Goal: Task Accomplishment & Management: Manage account settings

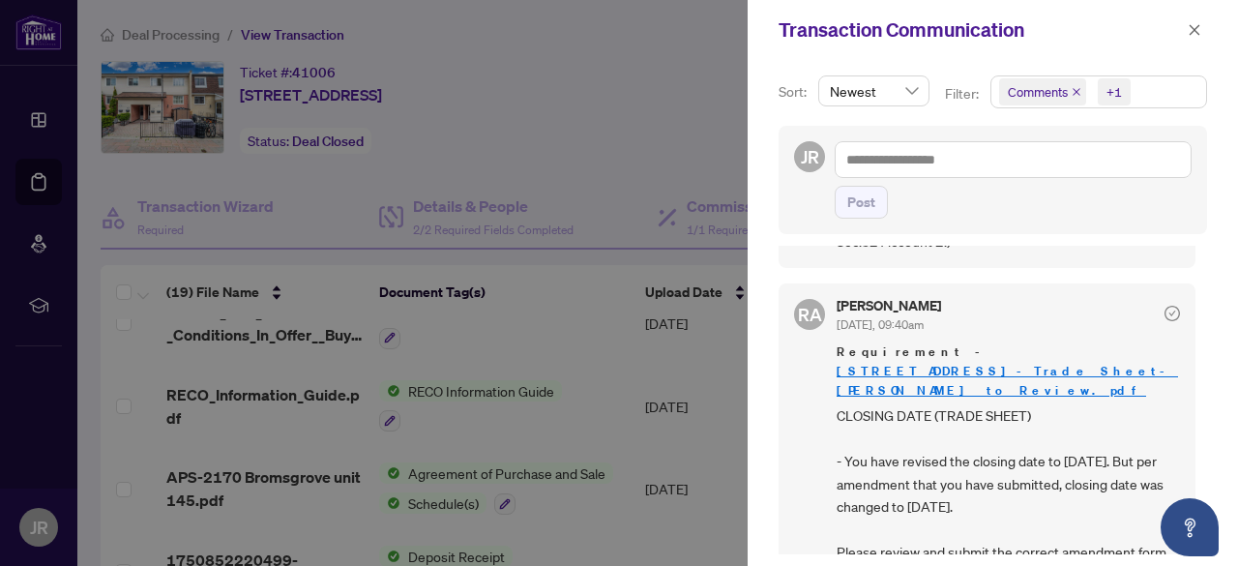
scroll to position [826, 0]
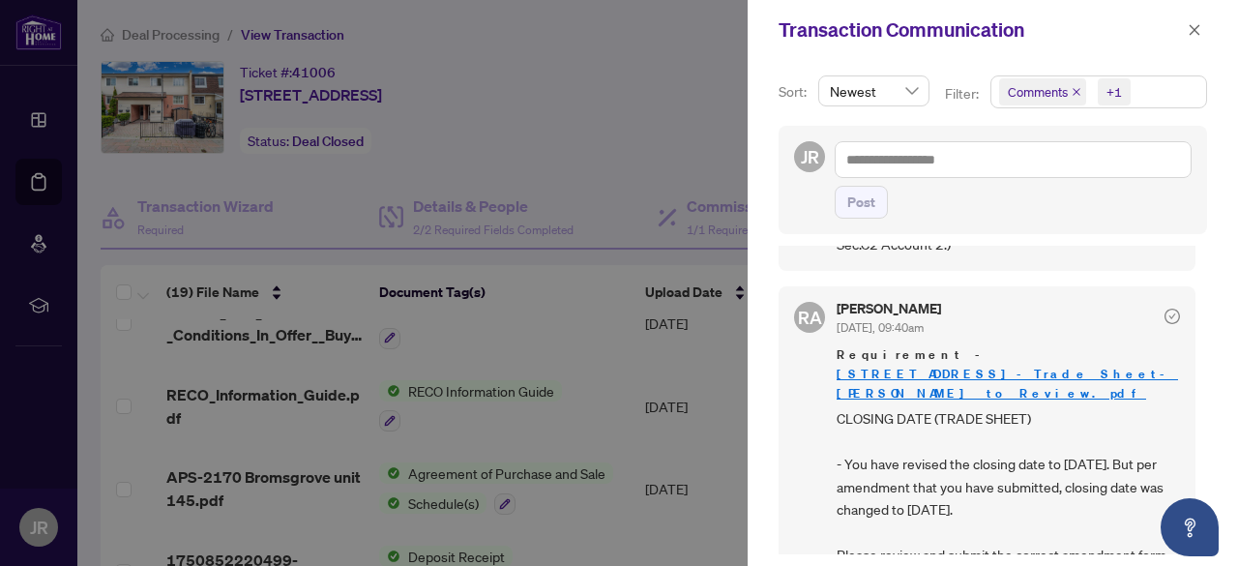
click at [979, 366] on link "[STREET_ADDRESS]-Trade Sheet-[PERSON_NAME] to Review.pdf" at bounding box center [1007, 384] width 341 height 36
click at [1195, 34] on icon "close" at bounding box center [1195, 30] width 14 height 14
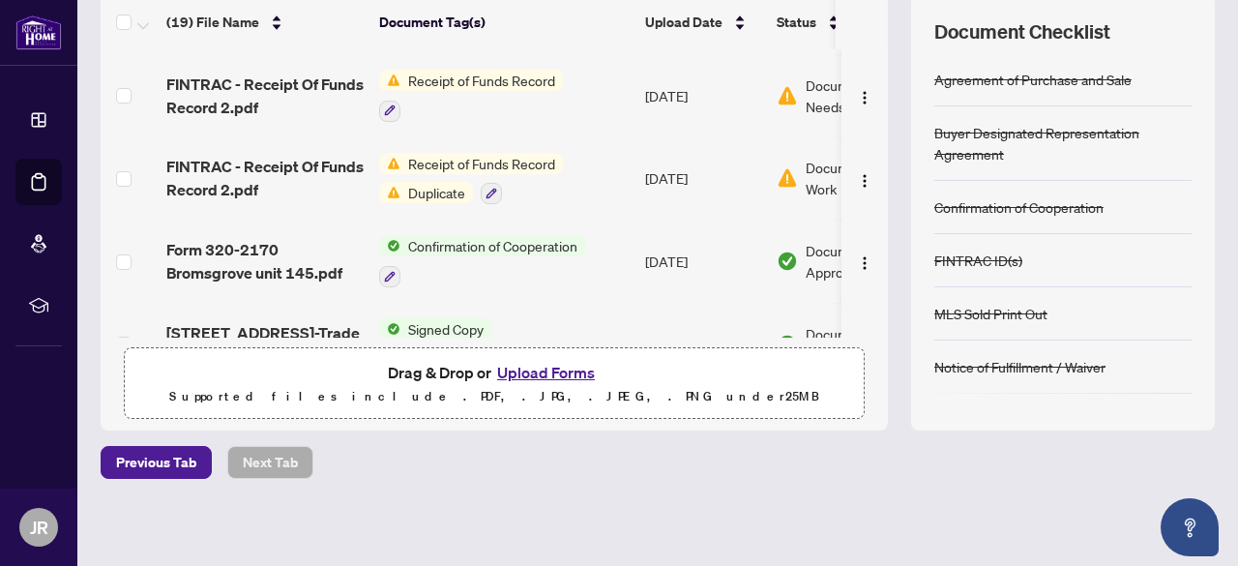
scroll to position [0, 0]
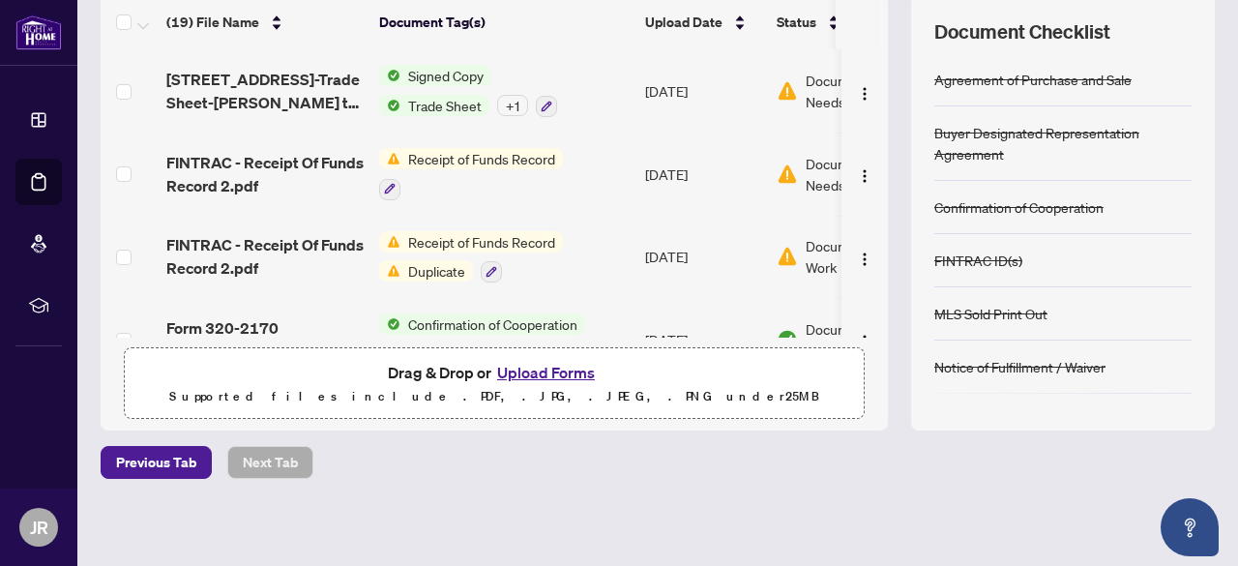
click at [441, 266] on span "Duplicate" at bounding box center [436, 270] width 73 height 21
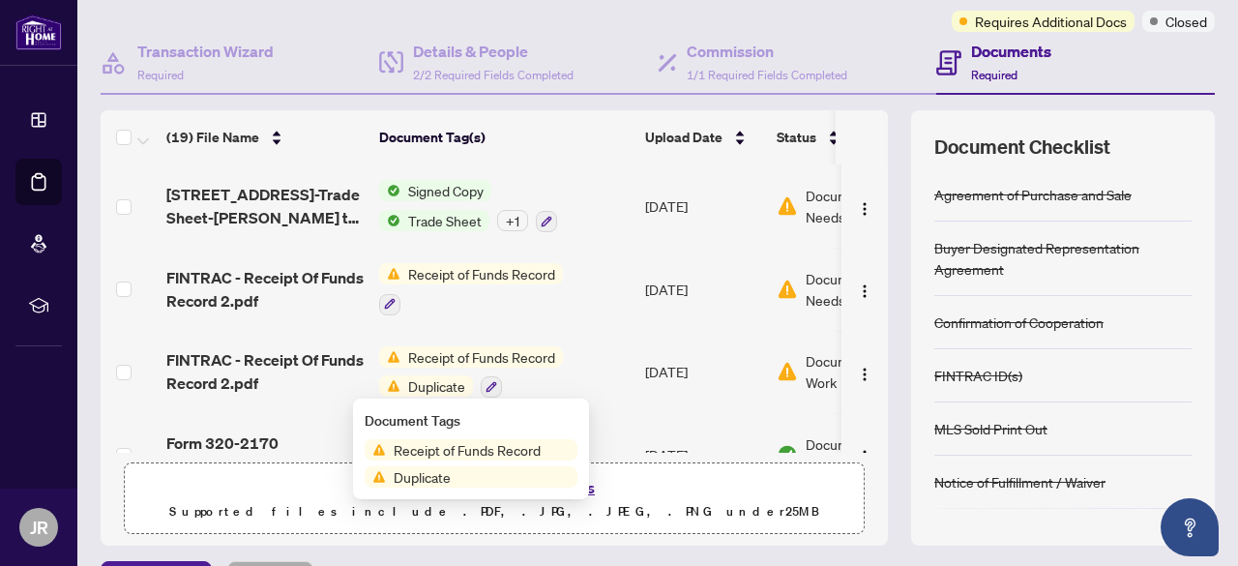
scroll to position [152, 0]
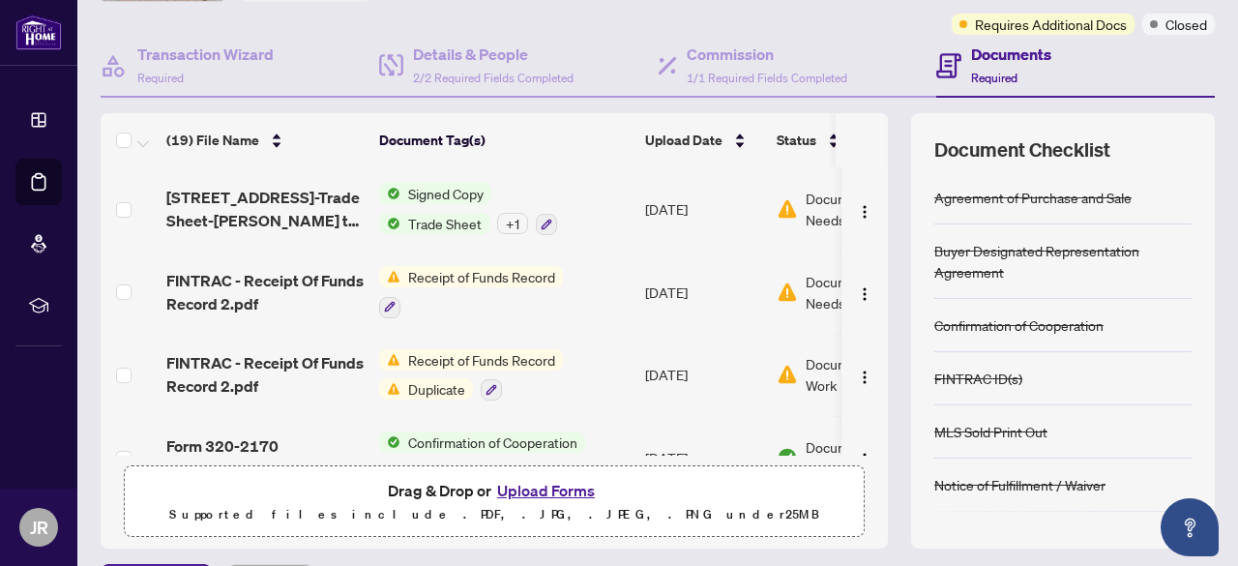
click at [478, 274] on span "Receipt of Funds Record" at bounding box center [481, 276] width 163 height 21
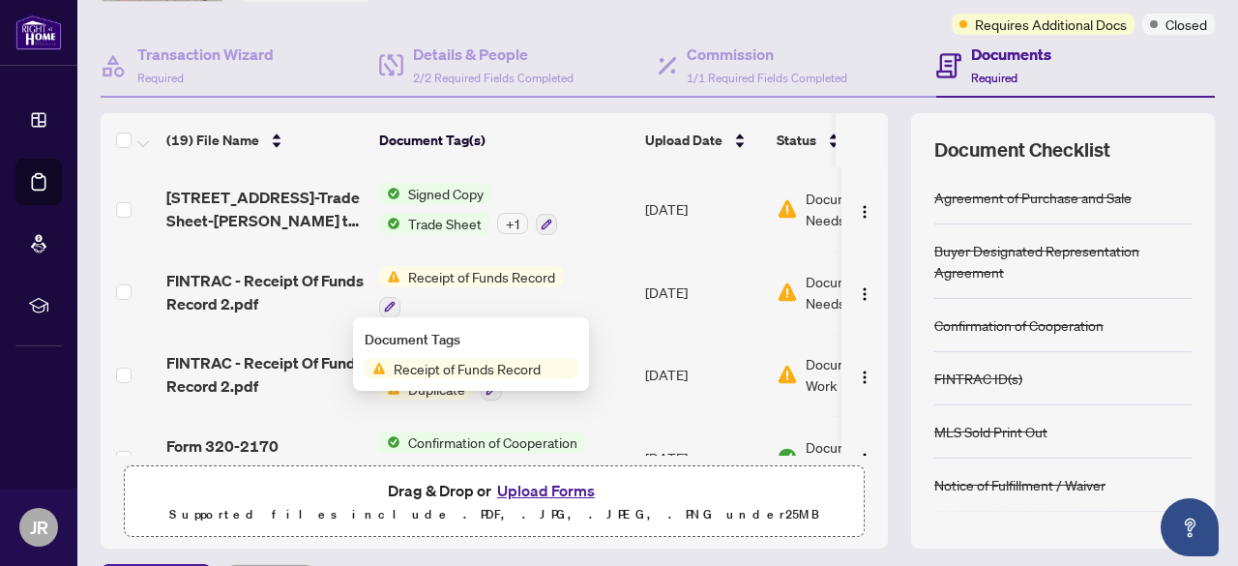
click at [464, 369] on span "Receipt of Funds Record" at bounding box center [467, 368] width 163 height 21
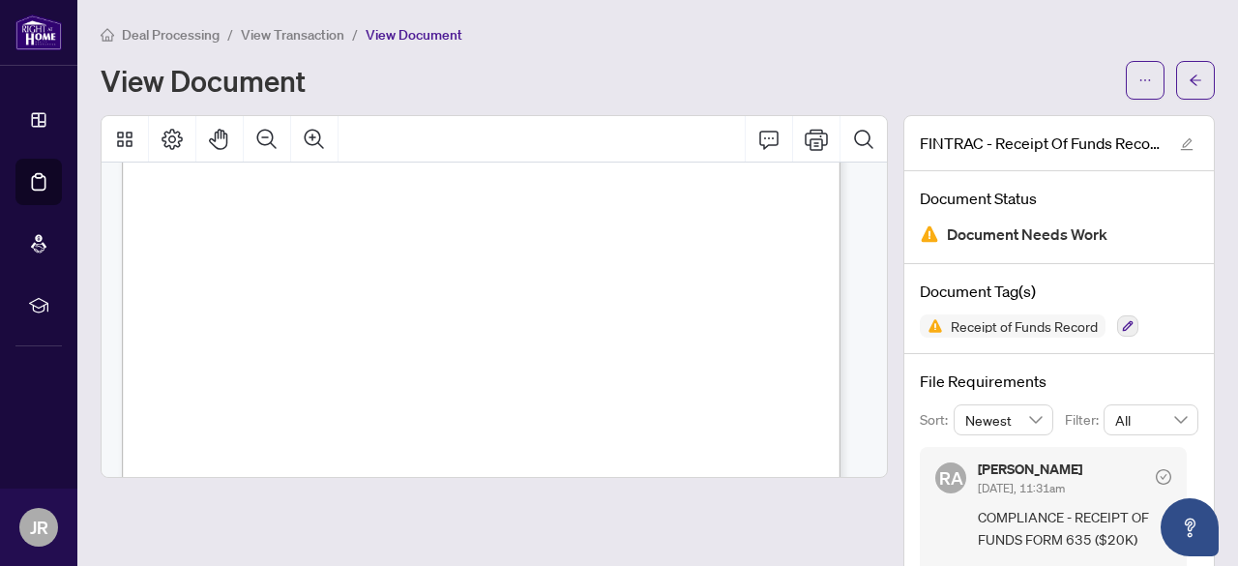
scroll to position [255, 0]
click at [805, 147] on icon "Print" at bounding box center [816, 139] width 23 height 23
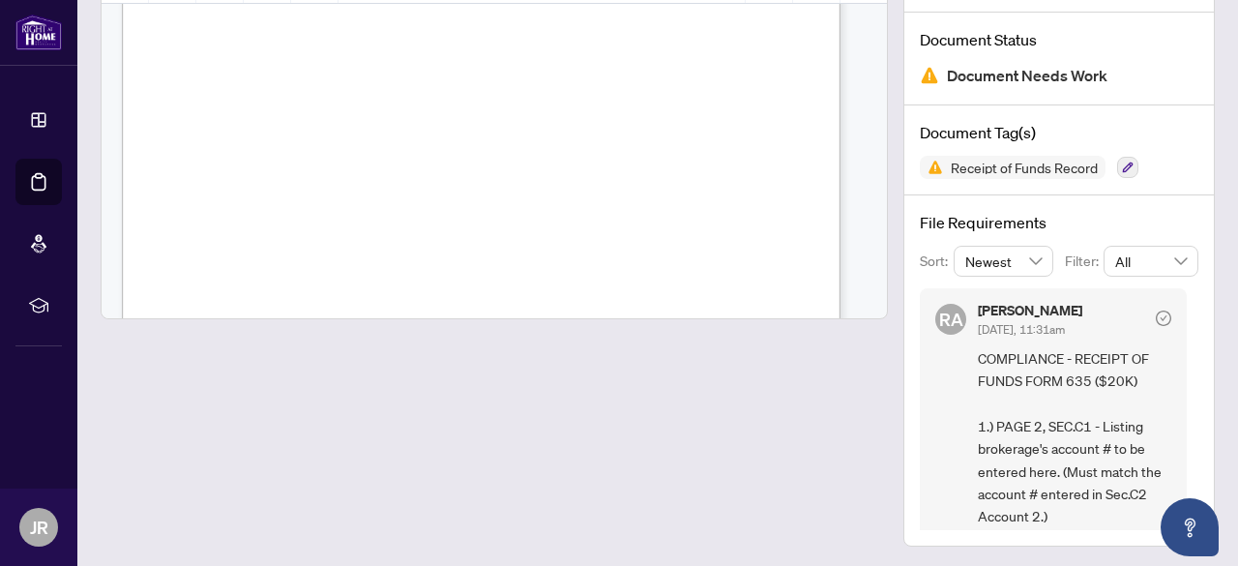
scroll to position [13, 0]
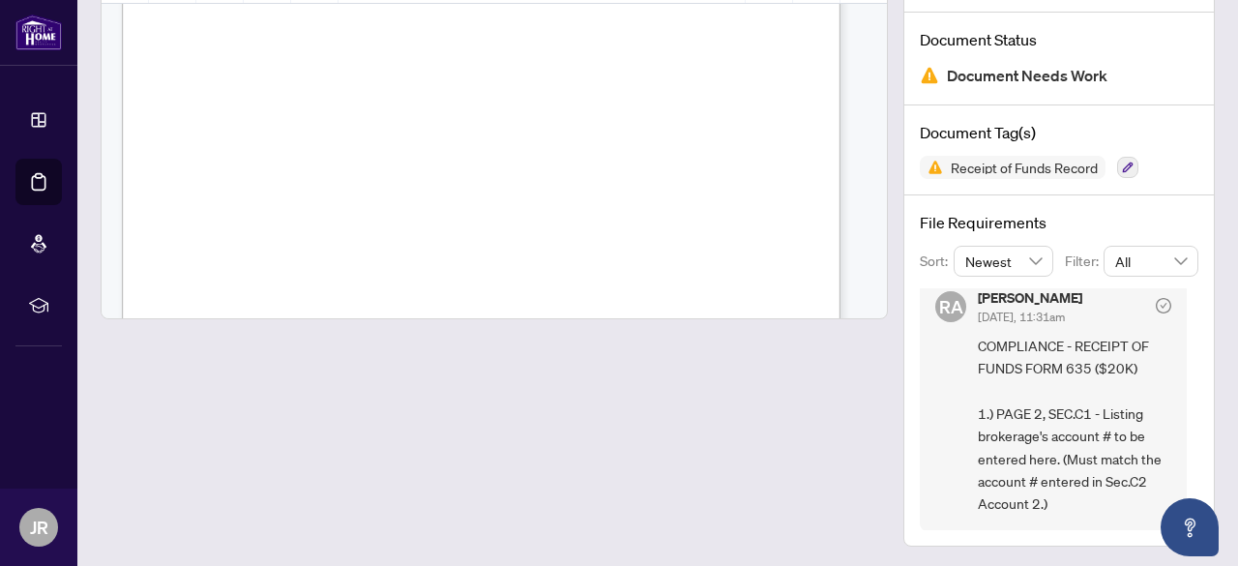
click at [1202, 214] on div "FINTRAC - Receipt Of Funds Record 2.pdf Document Status Document Needs Work Doc…" at bounding box center [1059, 251] width 327 height 590
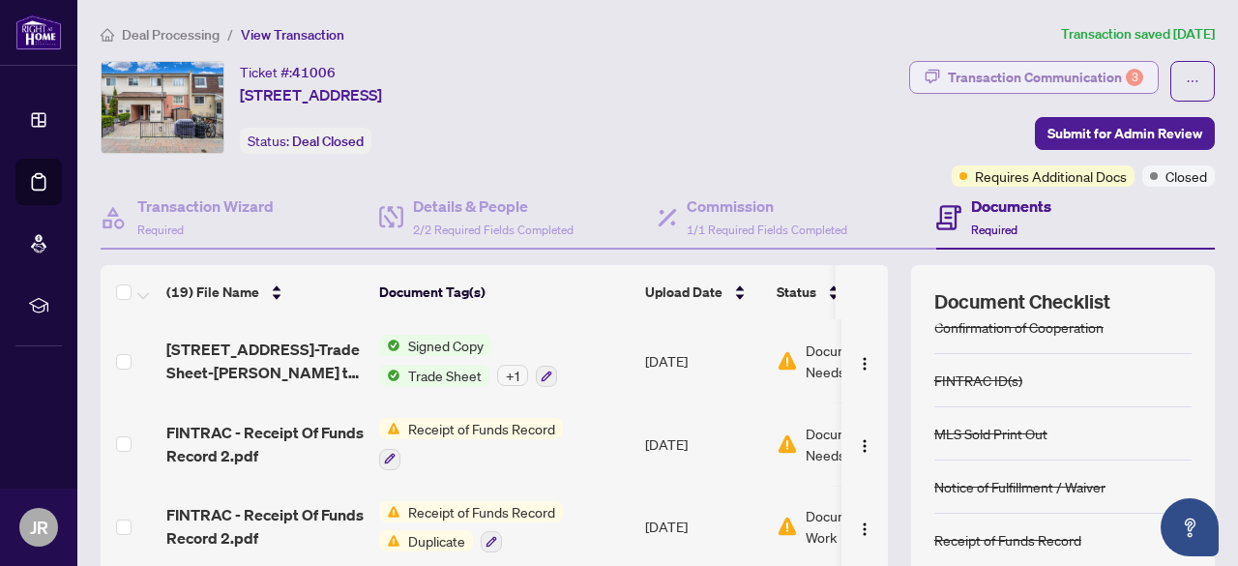
click at [1051, 78] on div "Transaction Communication 3" at bounding box center [1045, 77] width 195 height 31
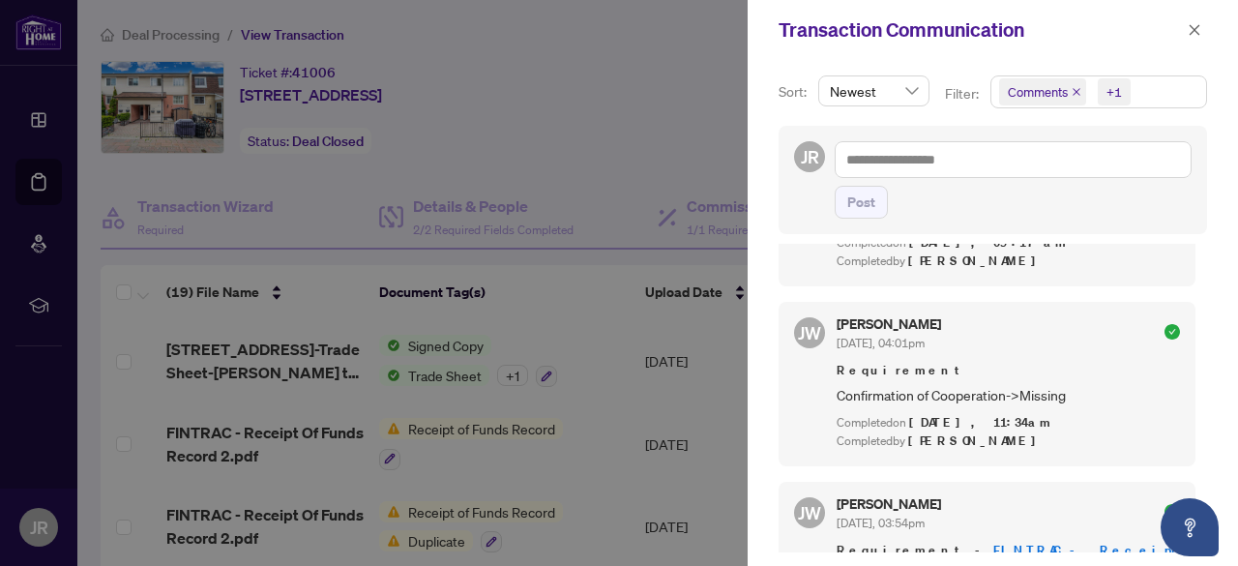
scroll to position [1617, 0]
click at [1203, 25] on button "button" at bounding box center [1194, 29] width 25 height 23
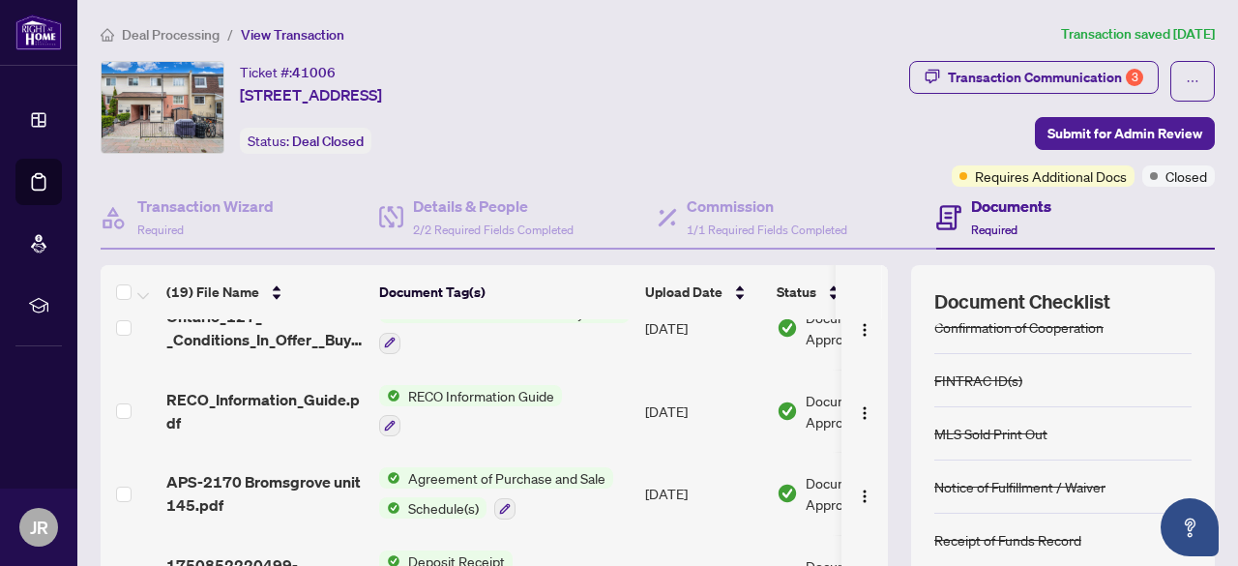
scroll to position [1275, 0]
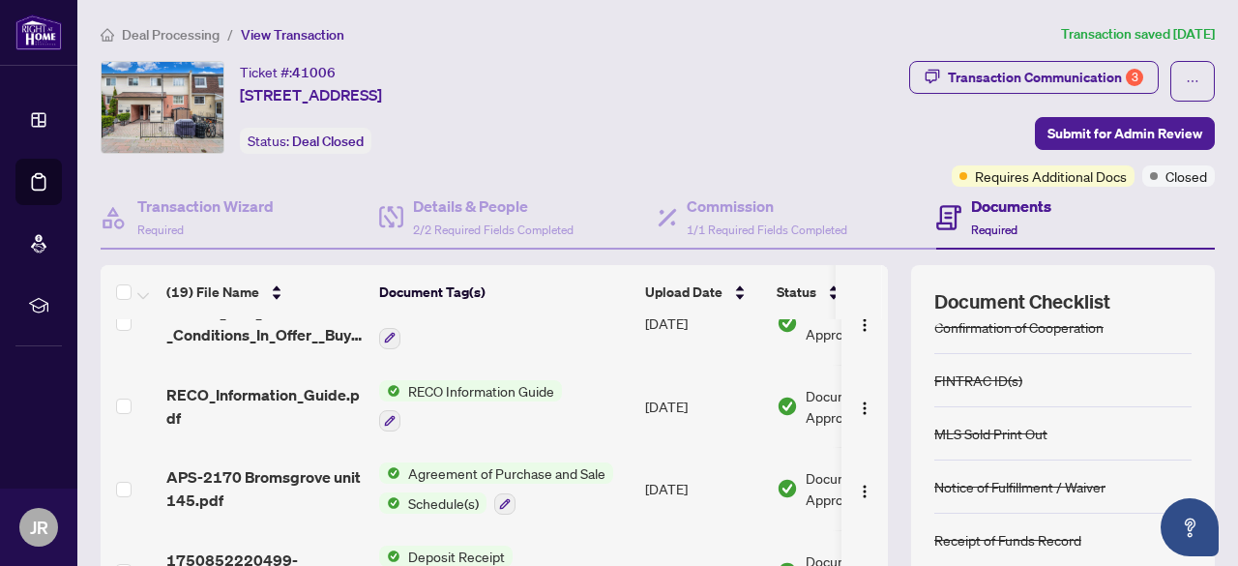
click at [431, 494] on span "Schedule(s)" at bounding box center [443, 502] width 86 height 21
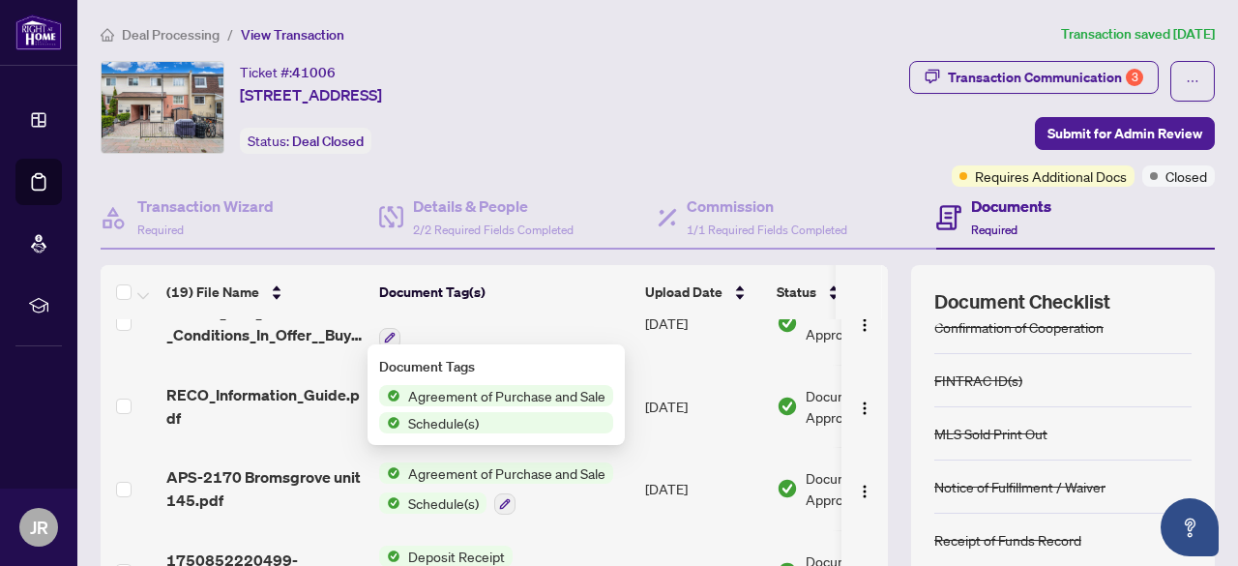
click at [457, 417] on span "Schedule(s)" at bounding box center [443, 422] width 86 height 21
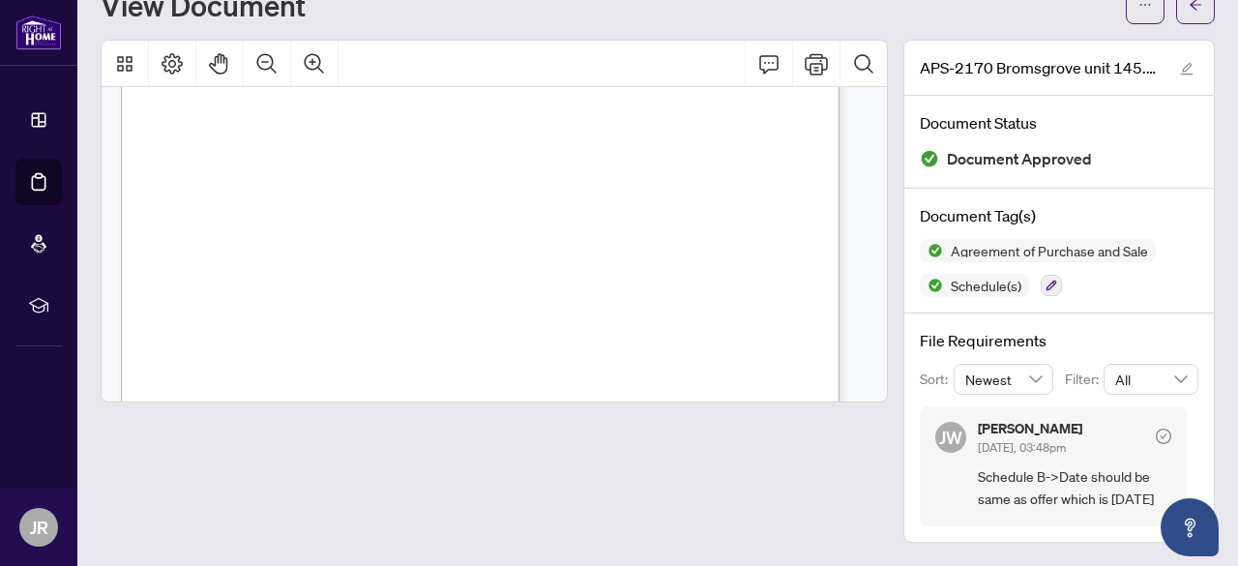
scroll to position [5294, 0]
click at [805, 52] on icon "Print" at bounding box center [816, 63] width 23 height 23
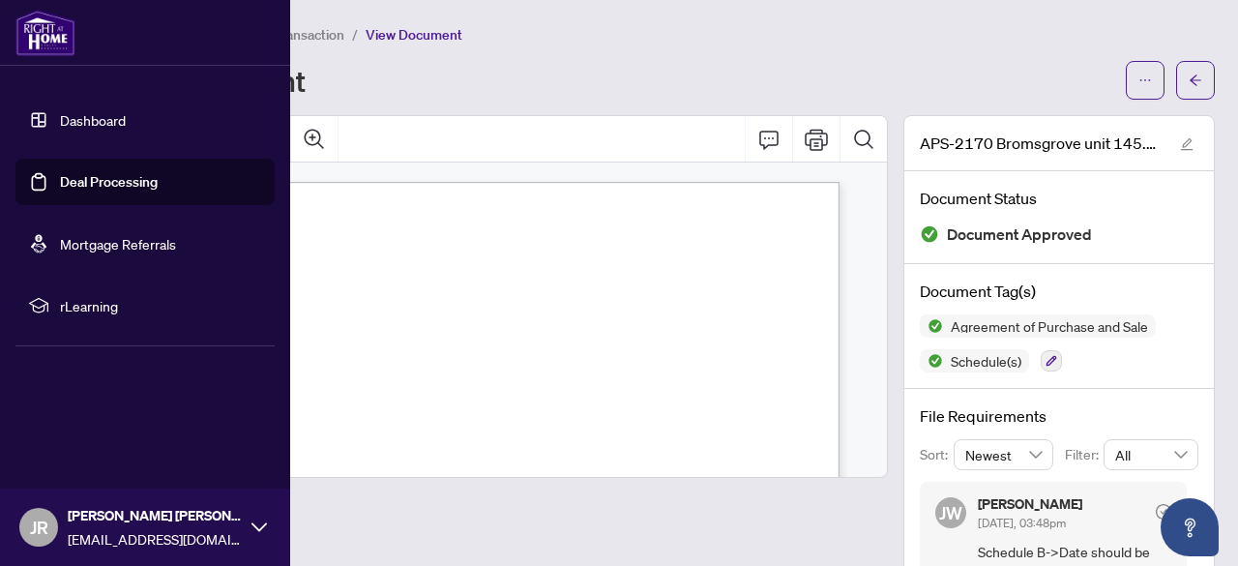
click at [111, 187] on link "Deal Processing" at bounding box center [109, 181] width 98 height 17
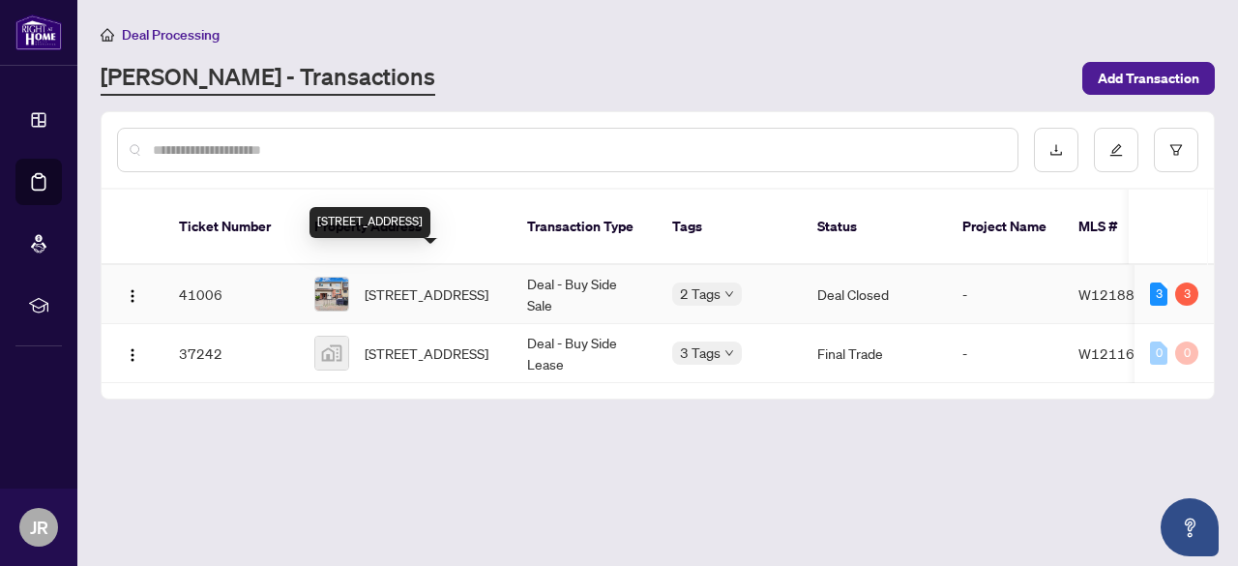
click at [428, 289] on span "[STREET_ADDRESS]" at bounding box center [427, 293] width 124 height 21
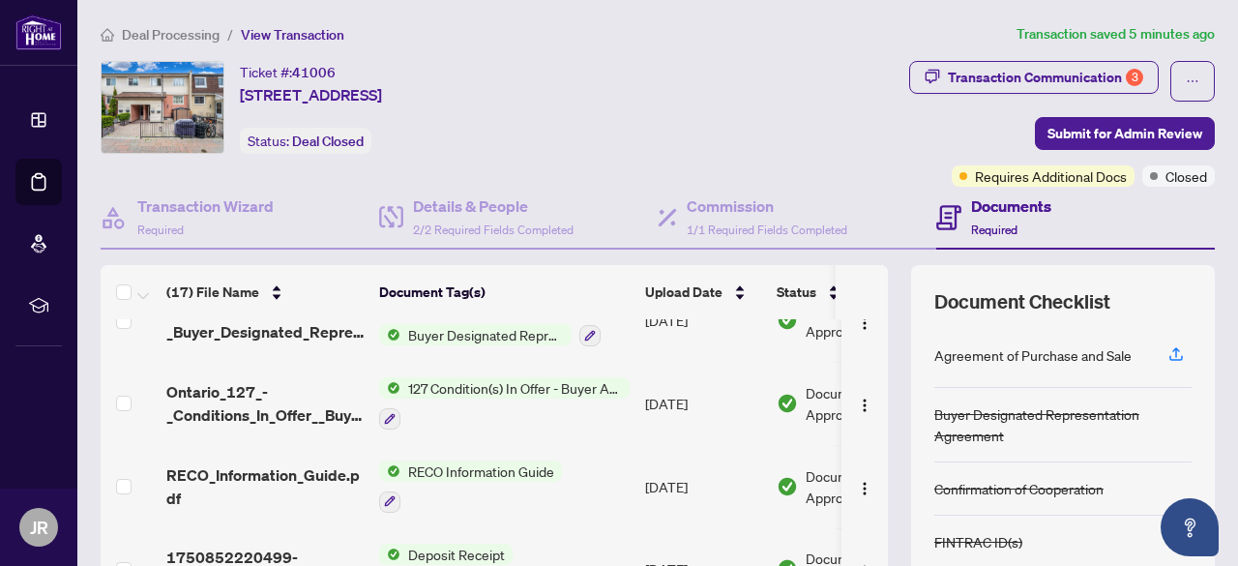
scroll to position [270, 0]
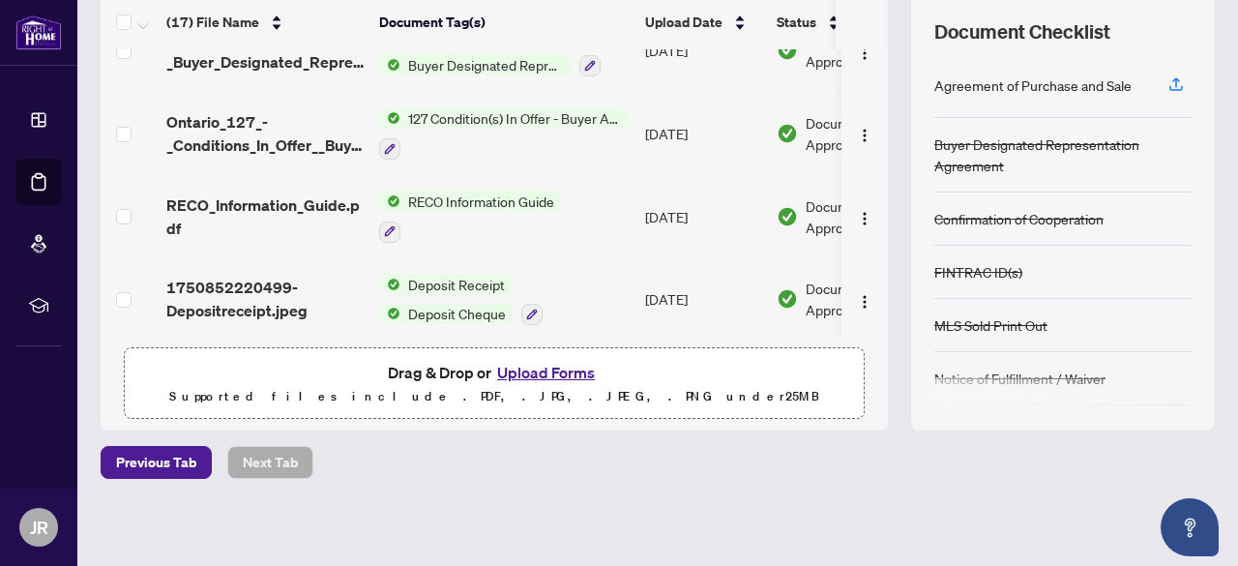
click at [538, 367] on button "Upload Forms" at bounding box center [545, 372] width 109 height 25
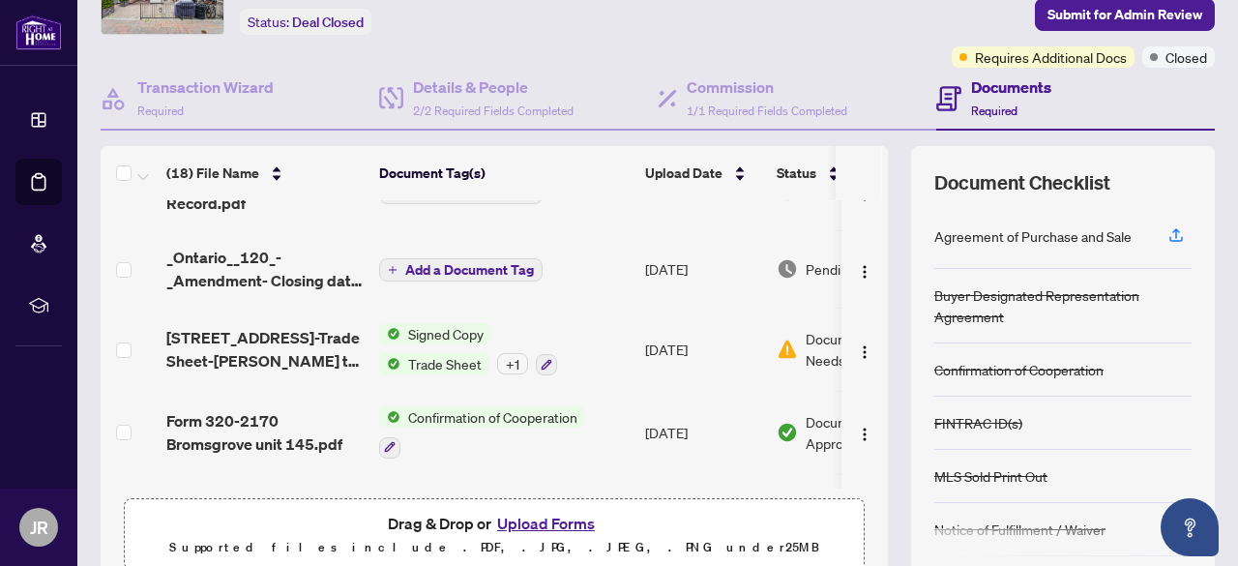
scroll to position [110, 0]
click at [448, 363] on span "Trade Sheet" at bounding box center [444, 362] width 89 height 21
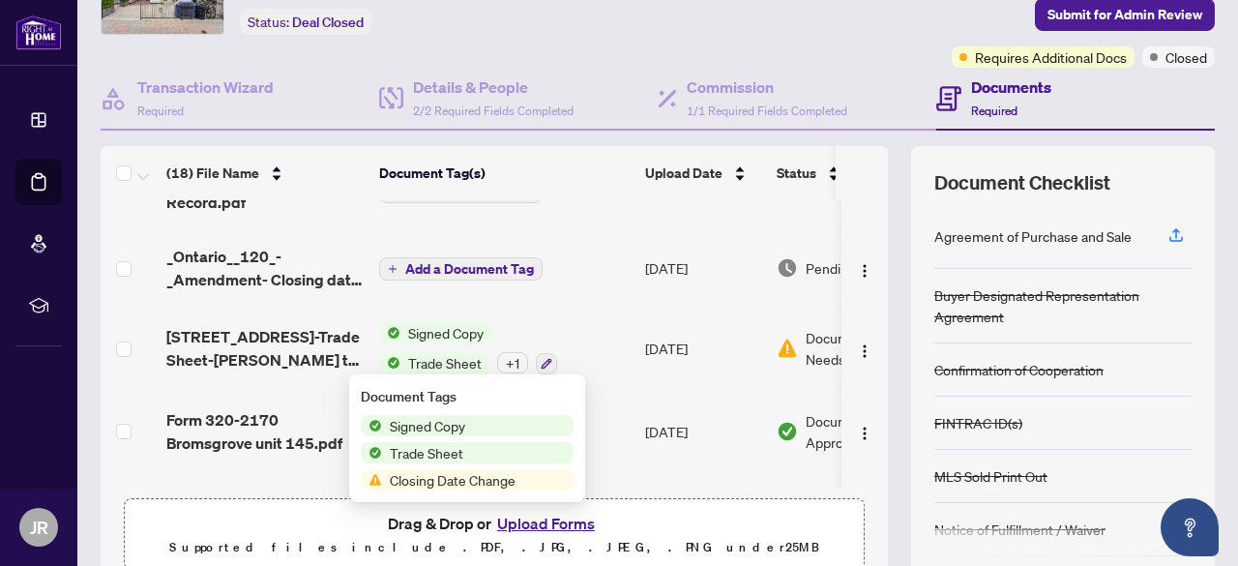
click at [455, 477] on span "Closing Date Change" at bounding box center [452, 479] width 141 height 21
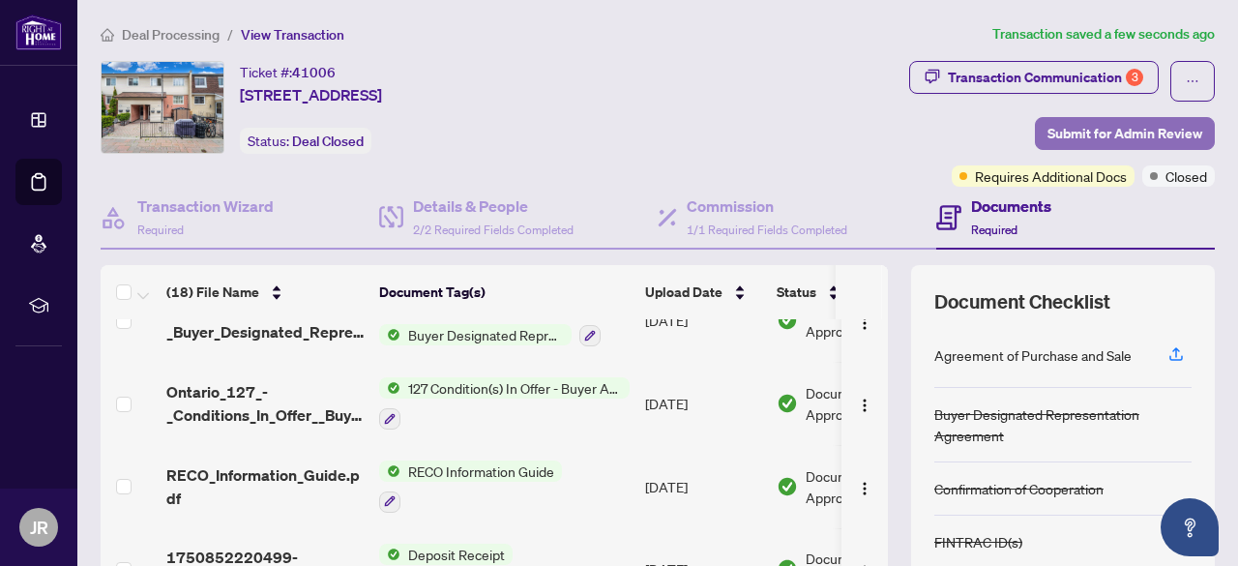
click at [1143, 128] on span "Submit for Admin Review" at bounding box center [1125, 133] width 155 height 31
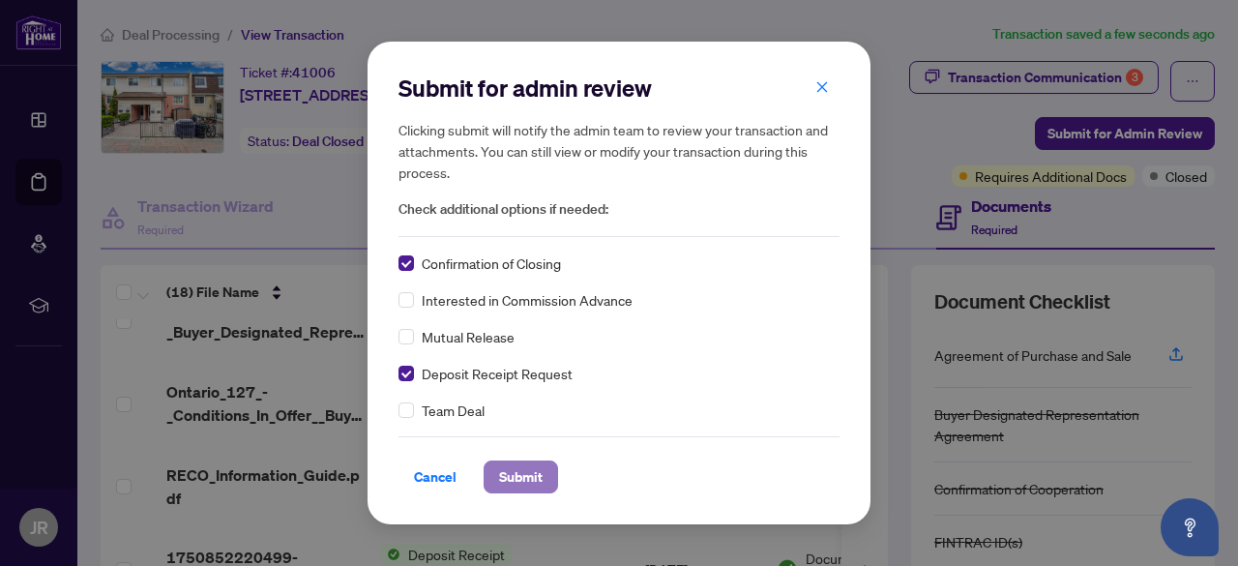
click at [524, 478] on span "Submit" at bounding box center [521, 476] width 44 height 31
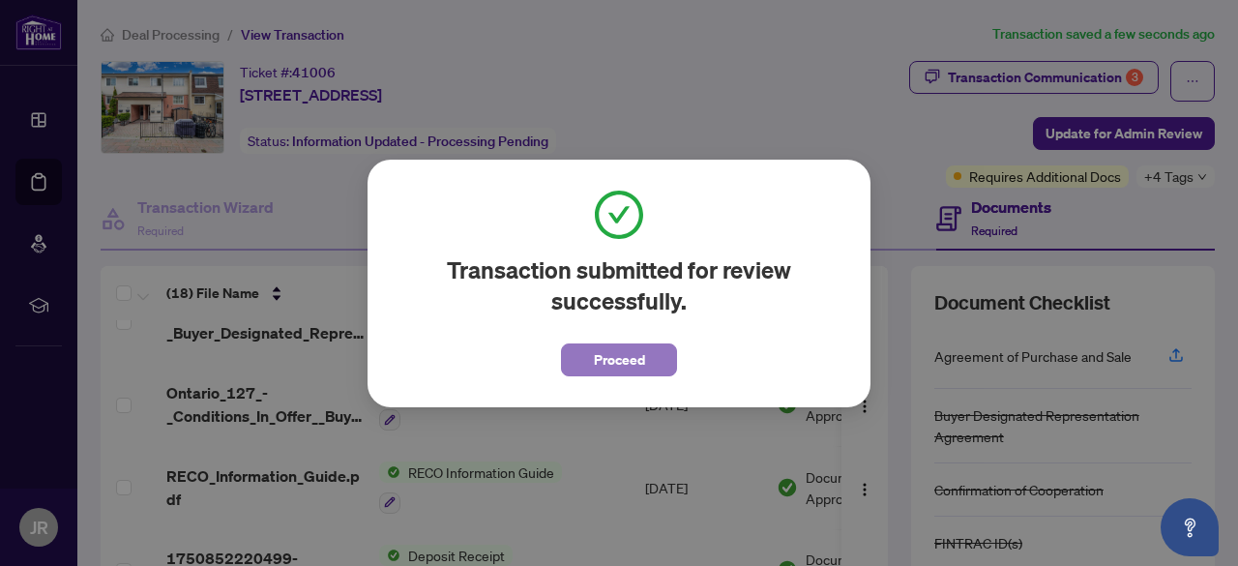
click at [613, 366] on span "Proceed" at bounding box center [619, 359] width 51 height 31
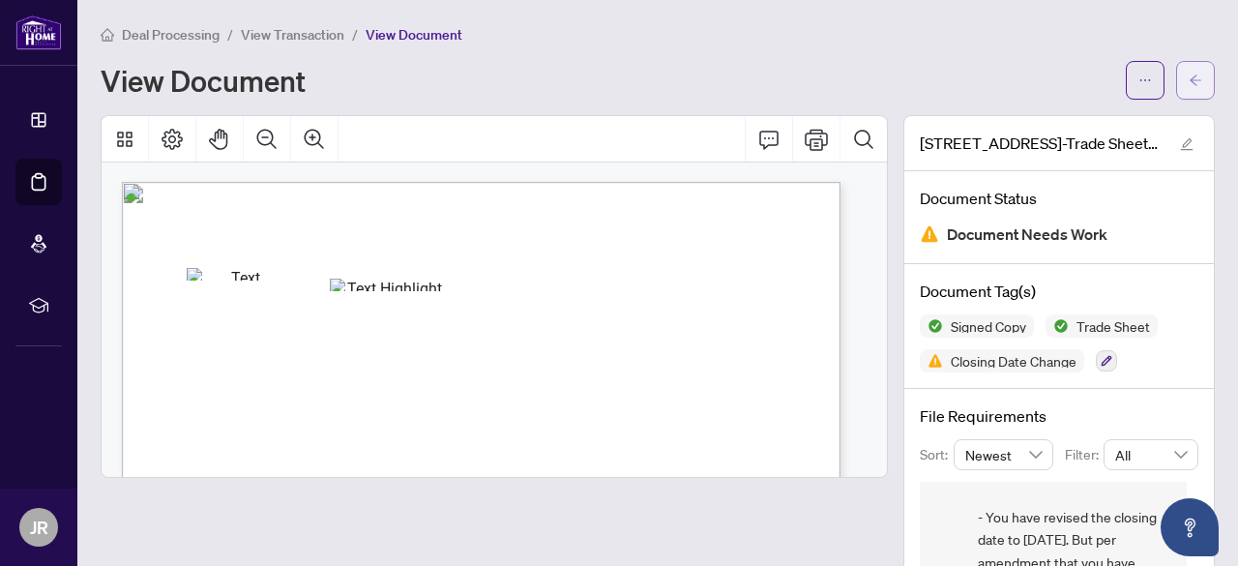
click at [1188, 75] on button "button" at bounding box center [1195, 80] width 39 height 39
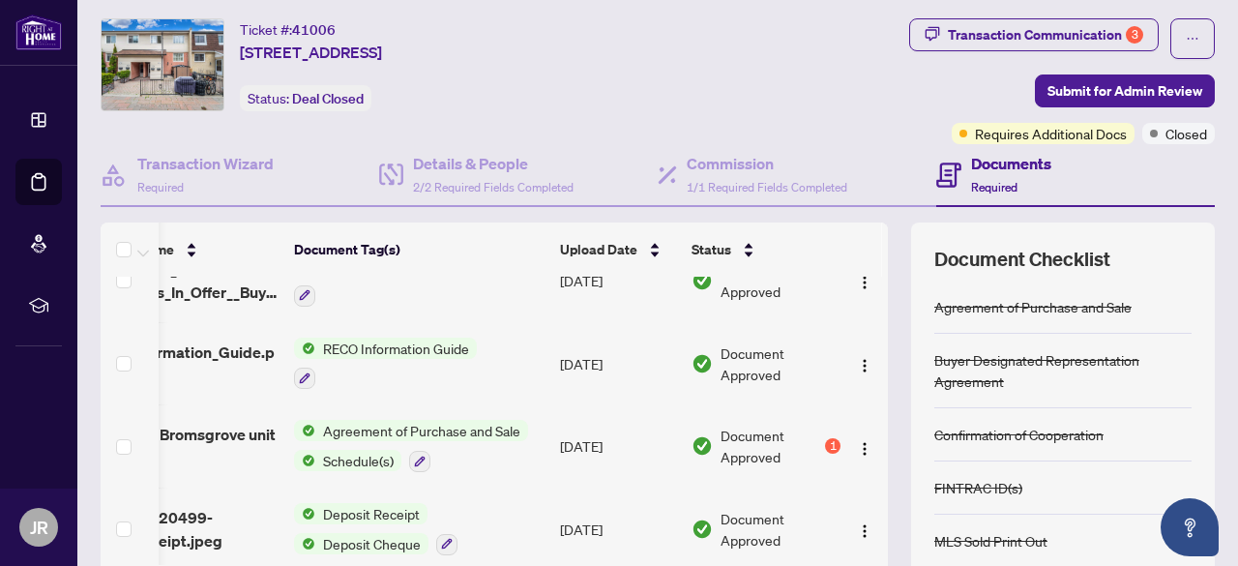
scroll to position [0, 112]
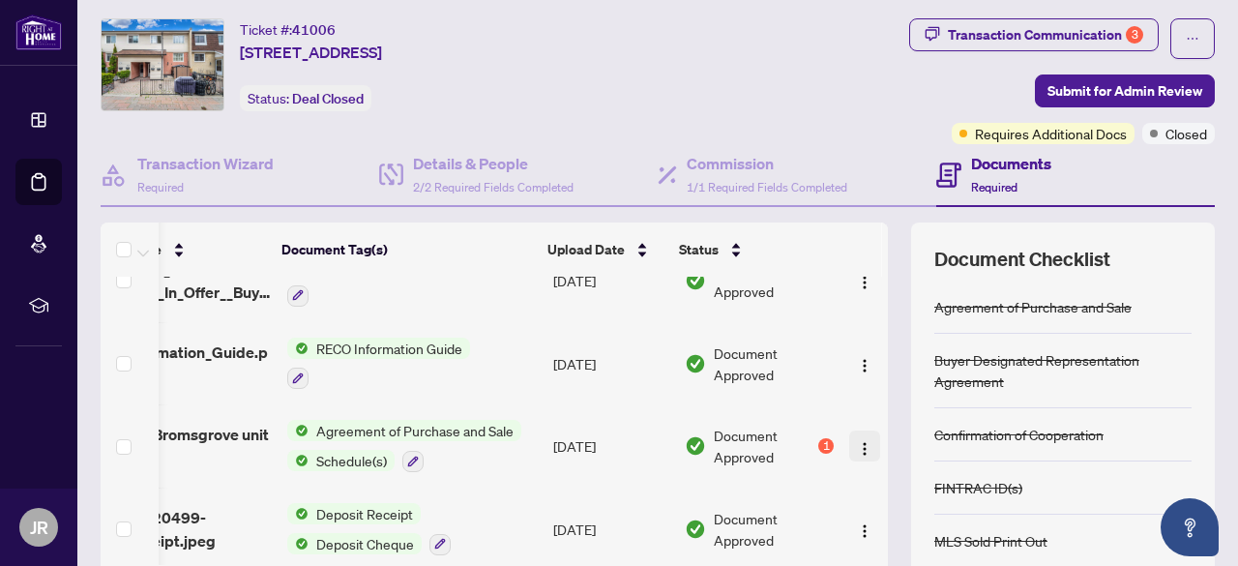
click at [857, 441] on img "button" at bounding box center [864, 448] width 15 height 15
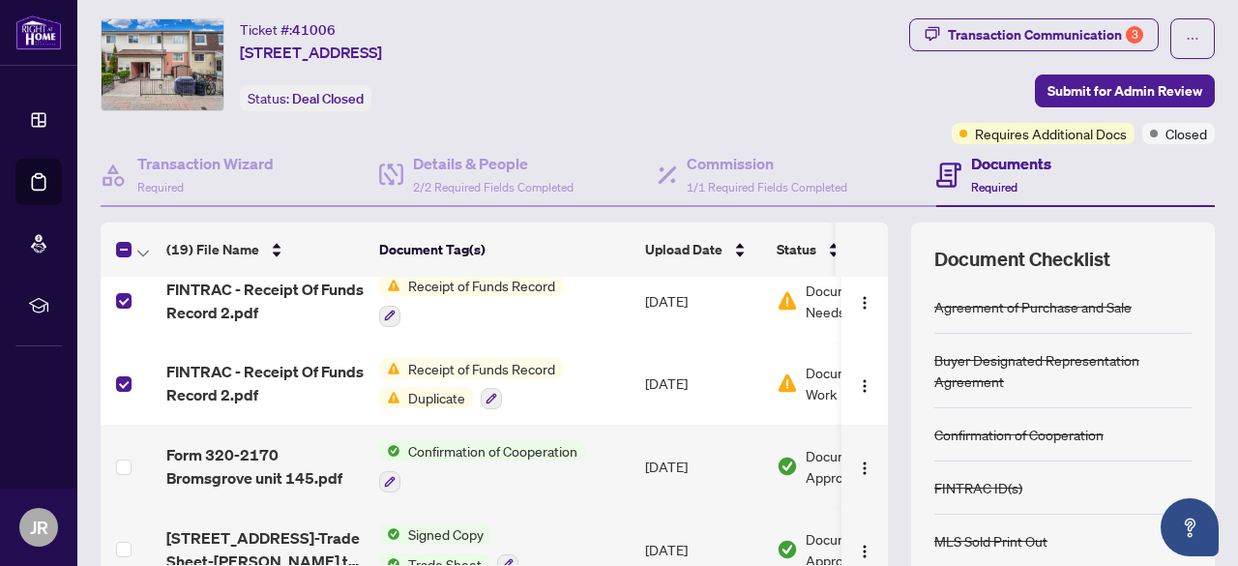
scroll to position [102, 0]
click at [806, 556] on span "Document Approved" at bounding box center [866, 548] width 120 height 43
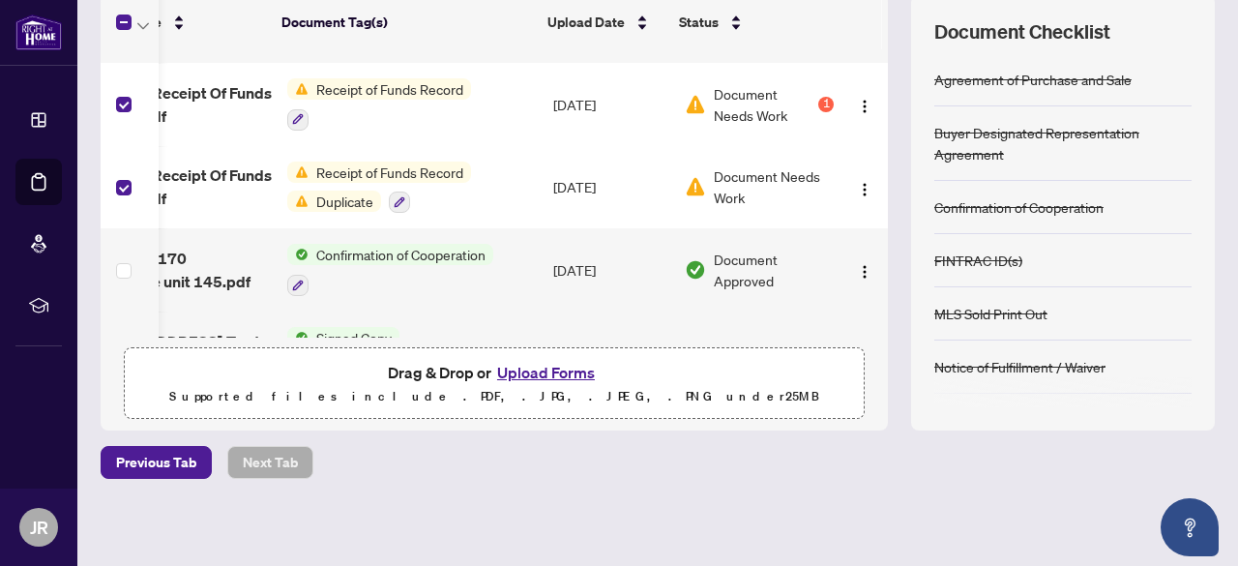
scroll to position [0, 112]
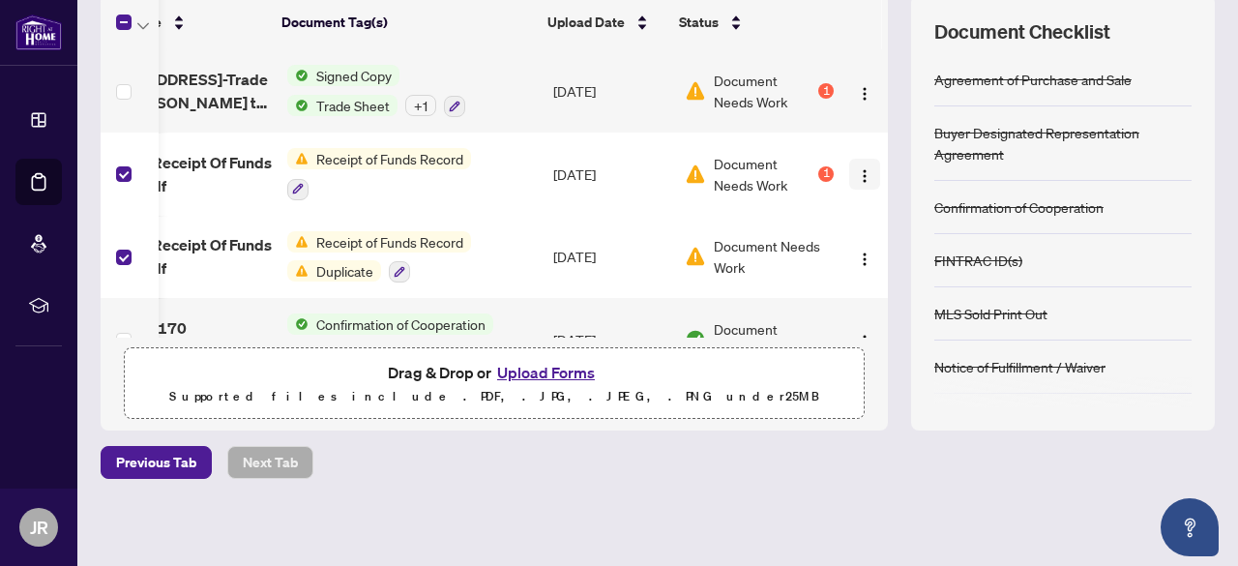
click at [851, 171] on button "button" at bounding box center [864, 174] width 31 height 31
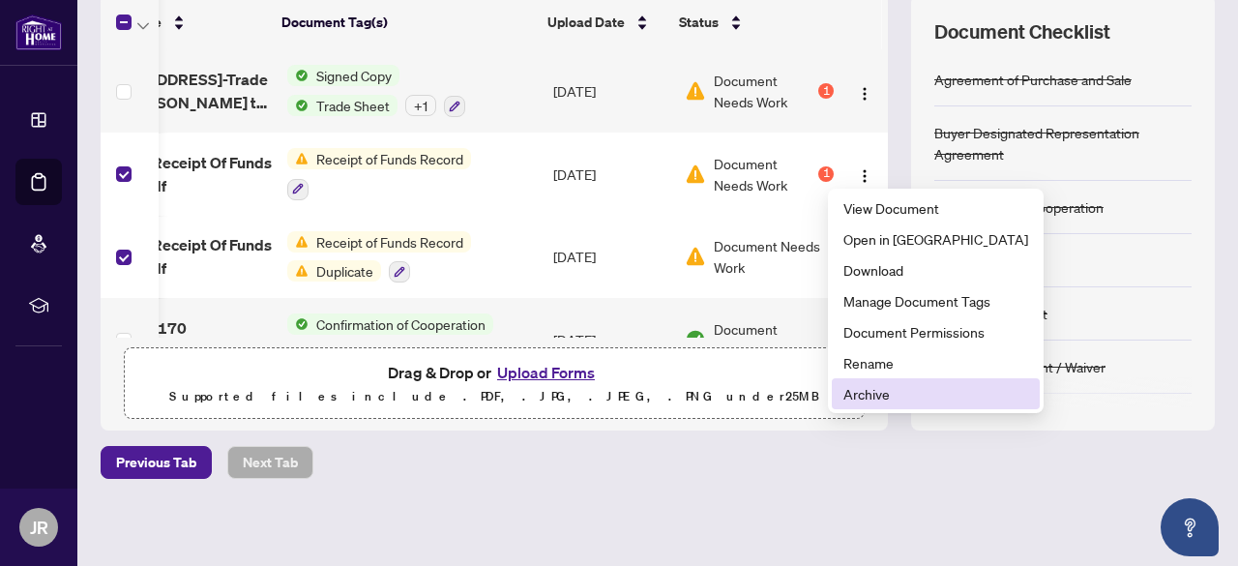
click at [866, 396] on span "Archive" at bounding box center [936, 393] width 185 height 21
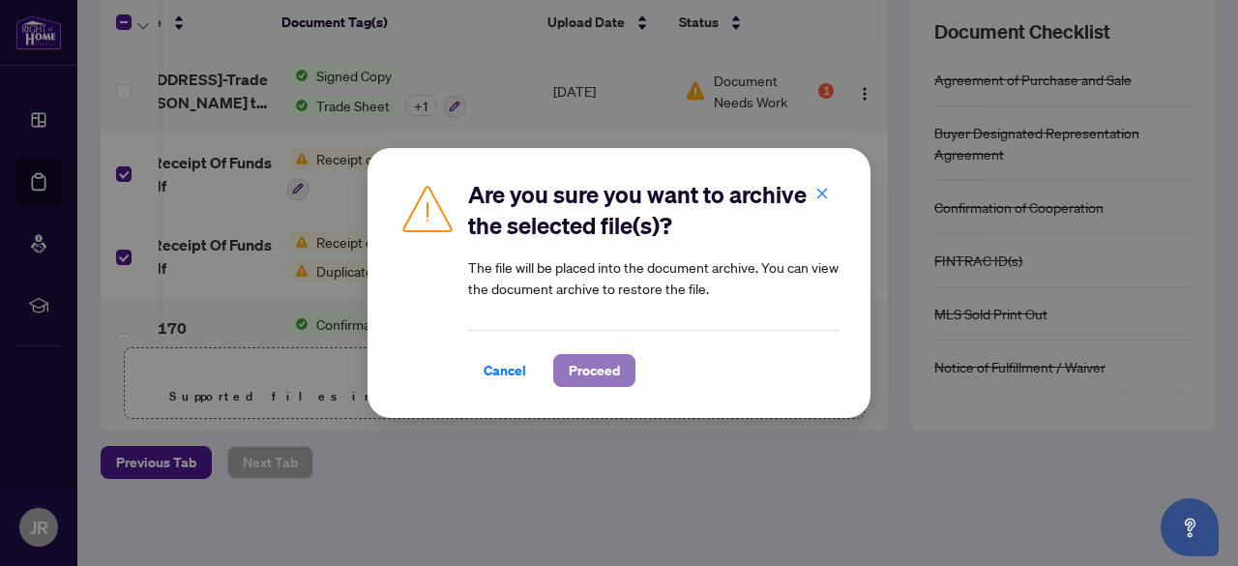
click at [582, 375] on span "Proceed" at bounding box center [594, 370] width 51 height 31
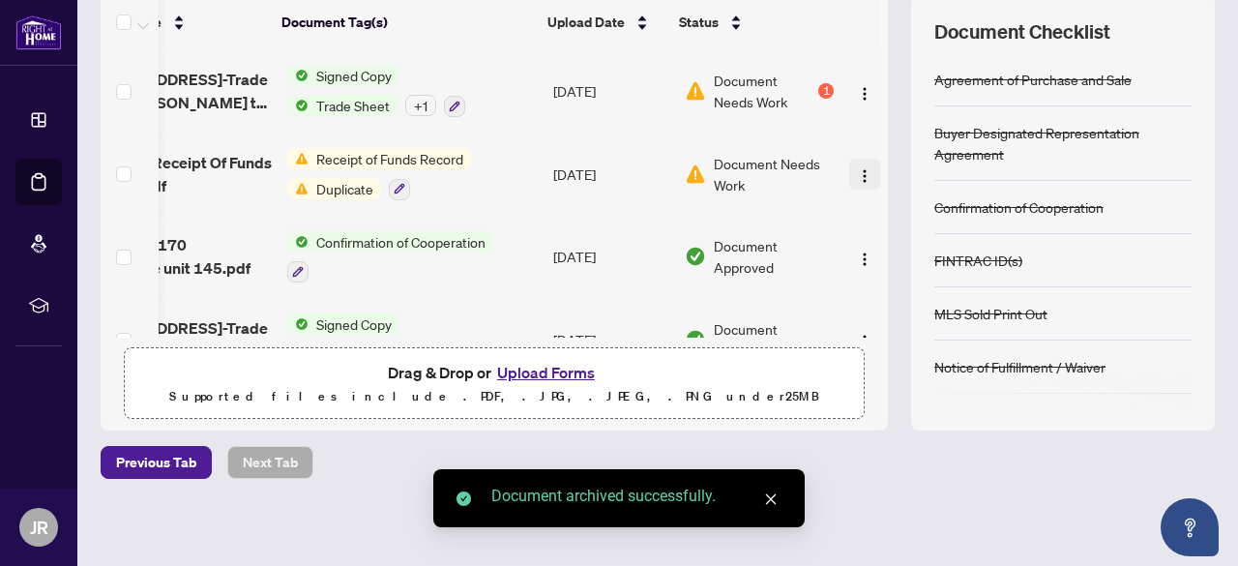
click at [857, 168] on img "button" at bounding box center [864, 175] width 15 height 15
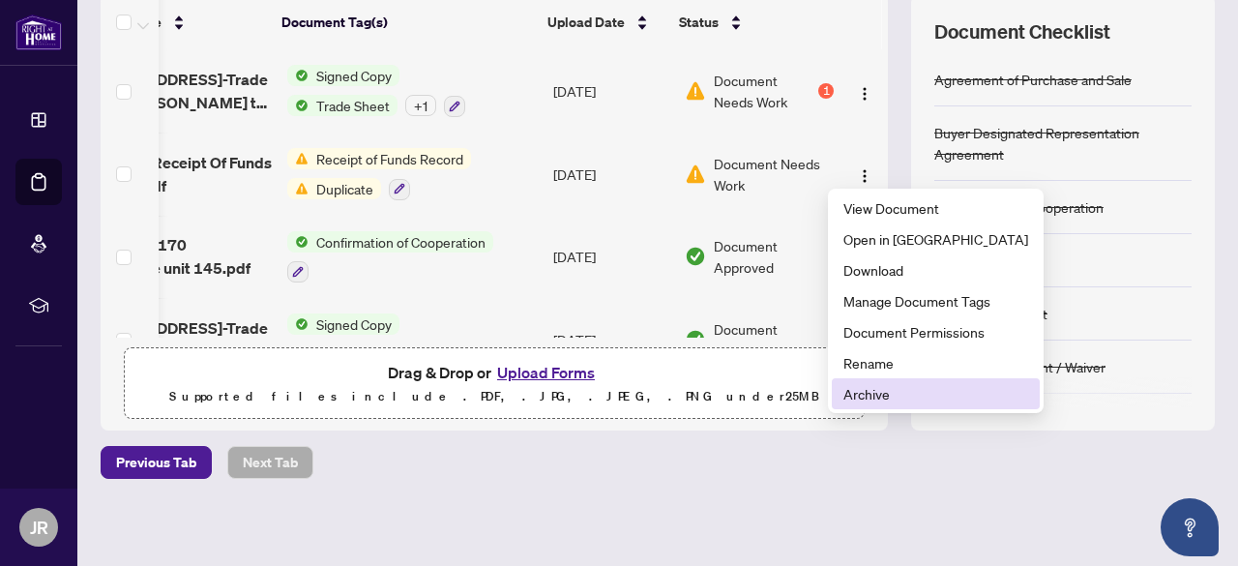
click at [901, 396] on span "Archive" at bounding box center [936, 393] width 185 height 21
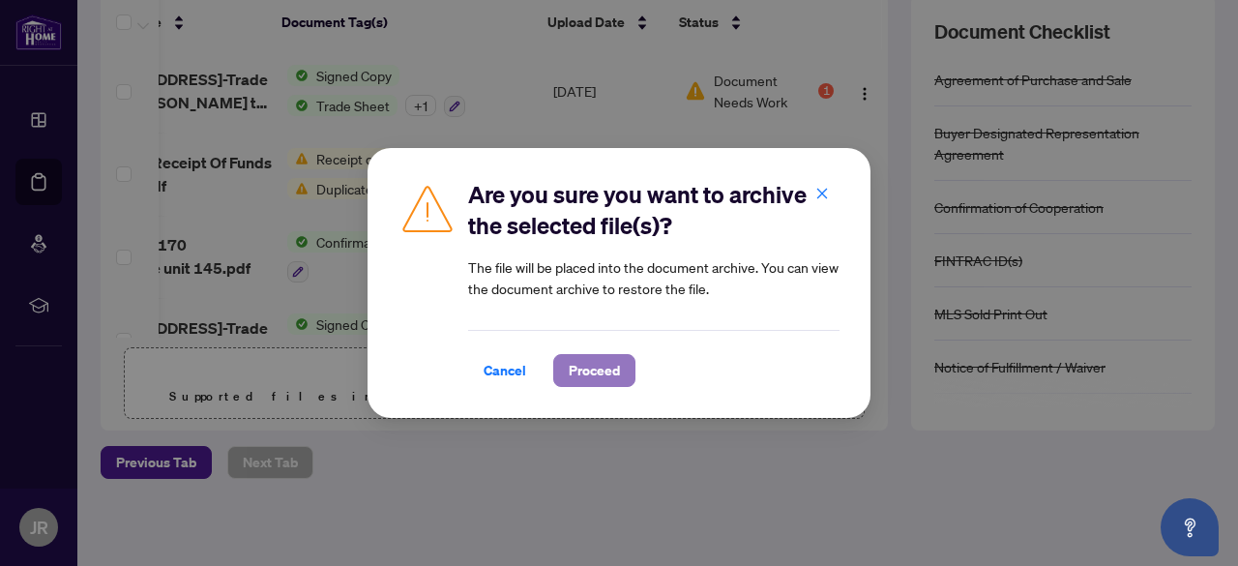
click at [580, 359] on span "Proceed" at bounding box center [594, 370] width 51 height 31
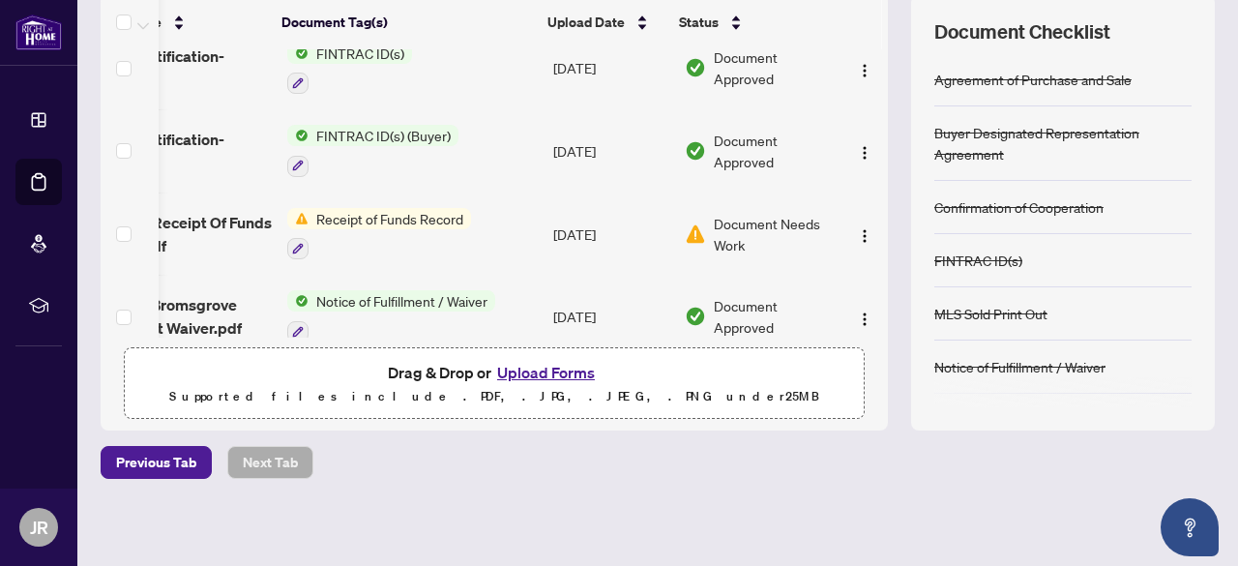
scroll to position [516, 112]
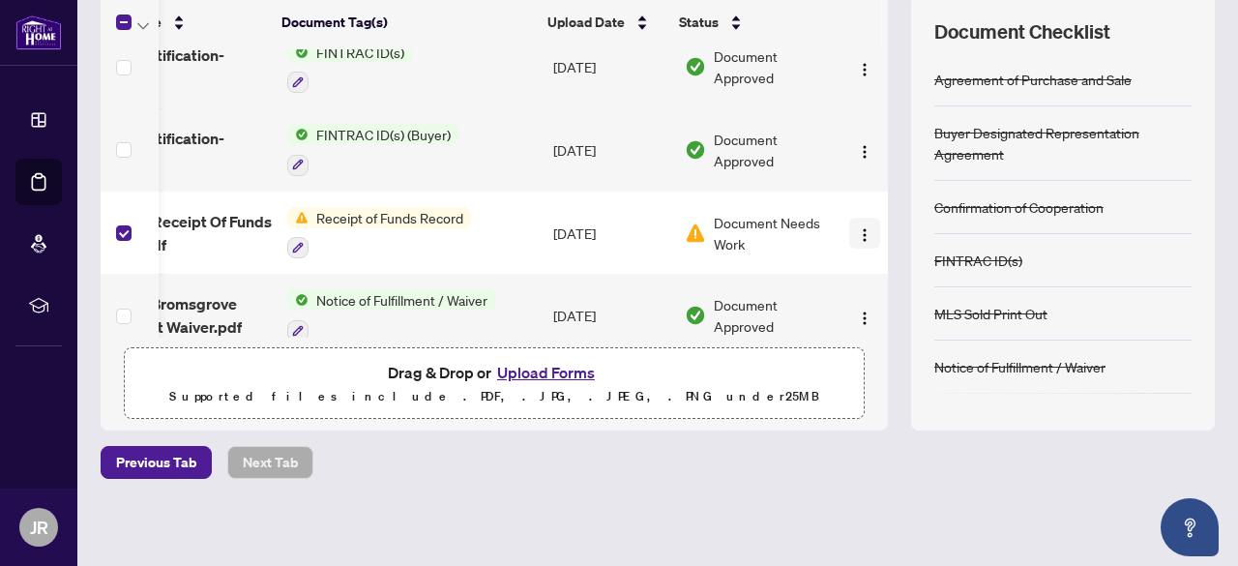
click at [857, 231] on img "button" at bounding box center [864, 234] width 15 height 15
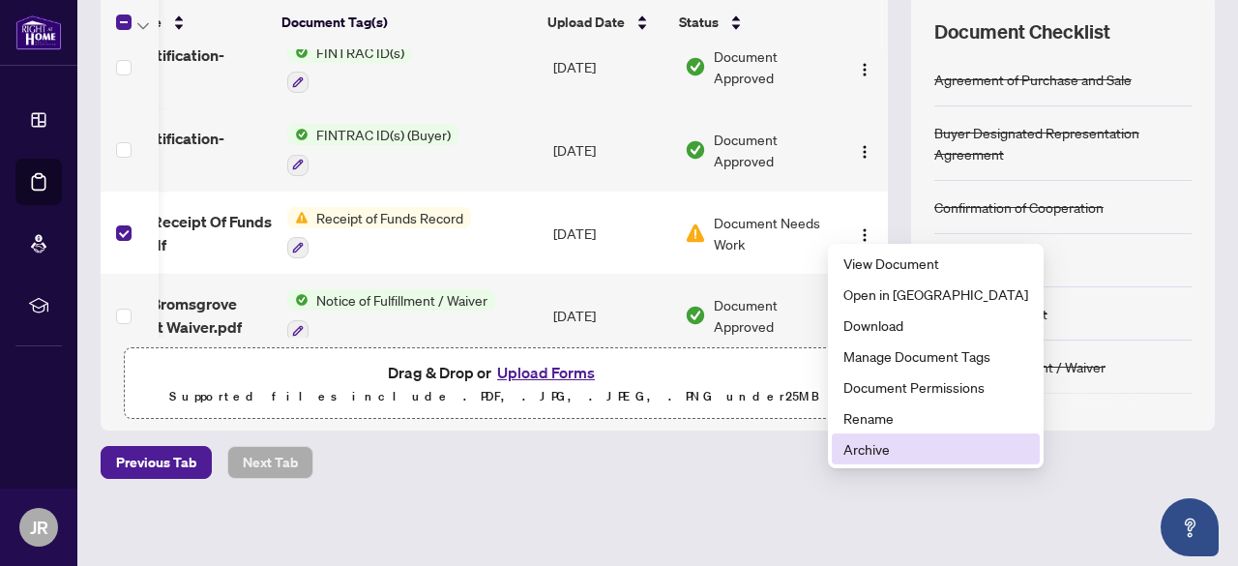
click at [874, 458] on span "Archive" at bounding box center [936, 448] width 185 height 21
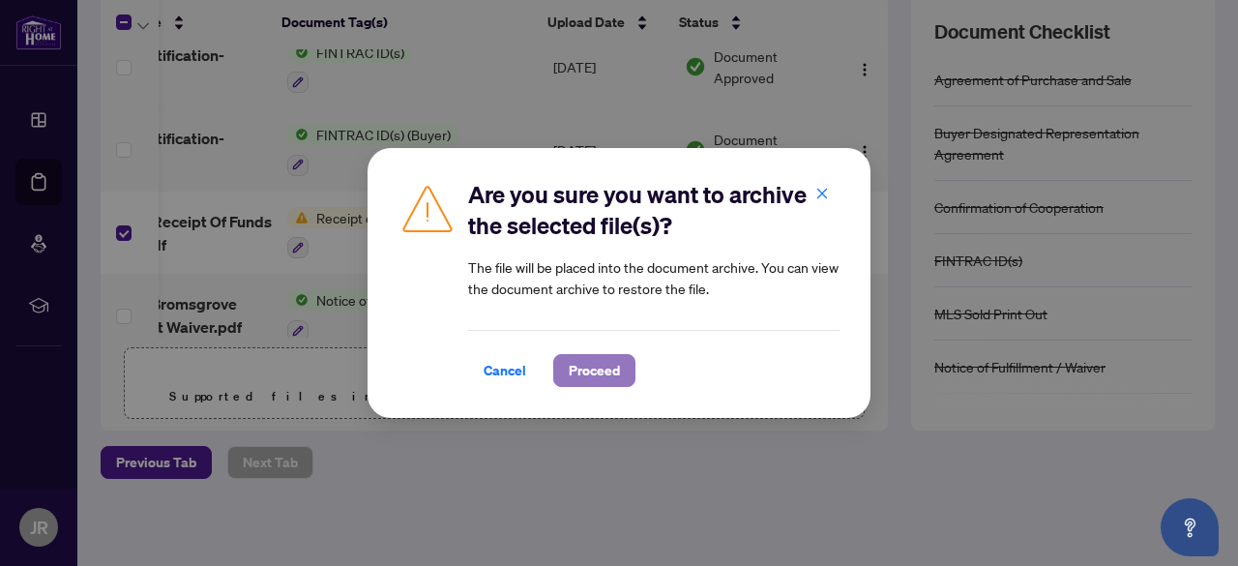
click at [596, 376] on span "Proceed" at bounding box center [594, 370] width 51 height 31
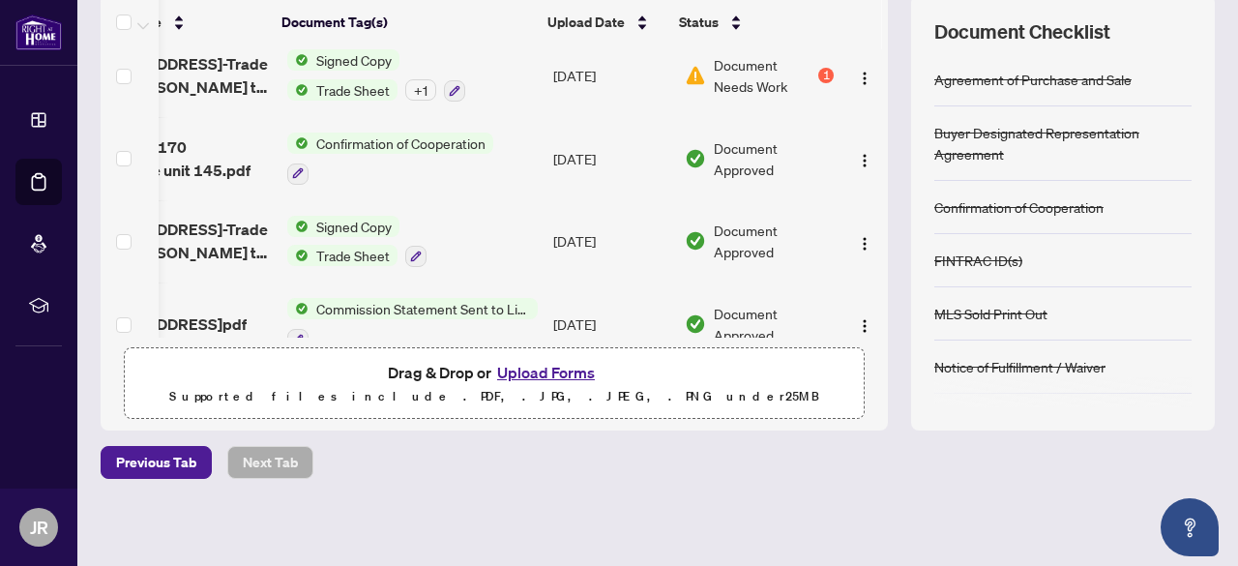
scroll to position [0, 112]
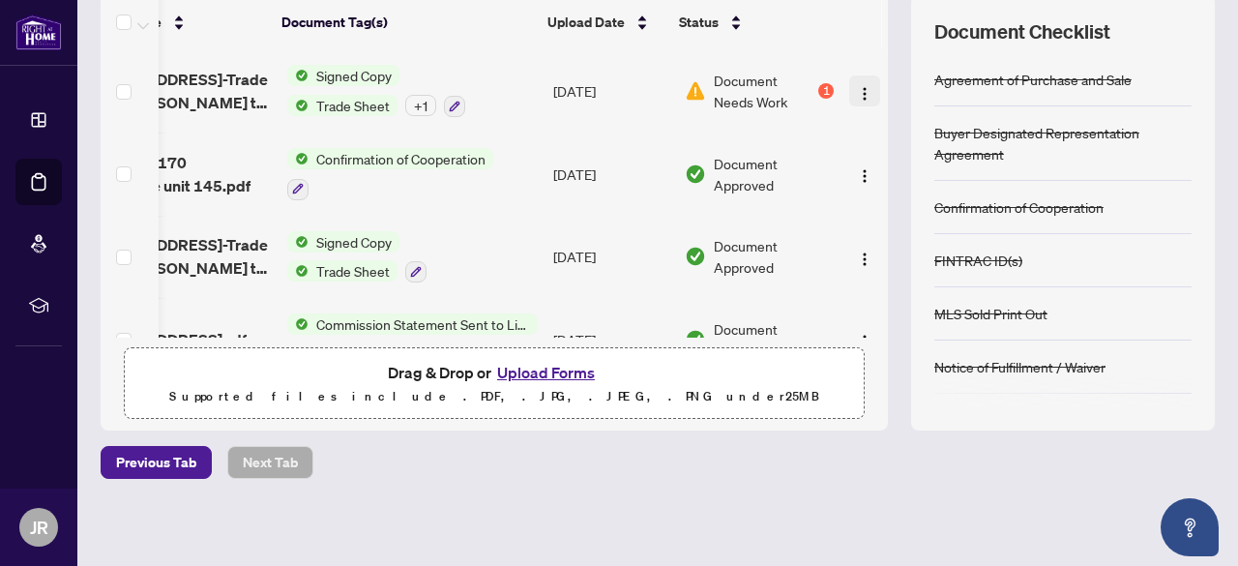
click at [857, 86] on img "button" at bounding box center [864, 93] width 15 height 15
click at [736, 91] on span "Document Needs Work" at bounding box center [764, 91] width 101 height 43
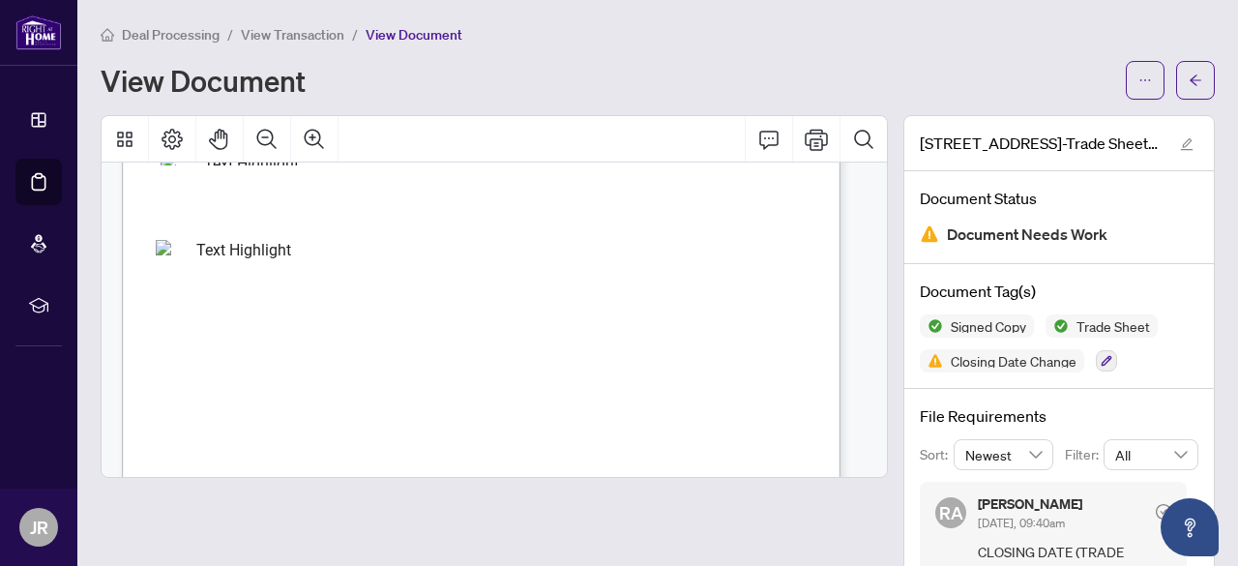
scroll to position [406, 0]
click at [1189, 72] on span "button" at bounding box center [1196, 80] width 14 height 31
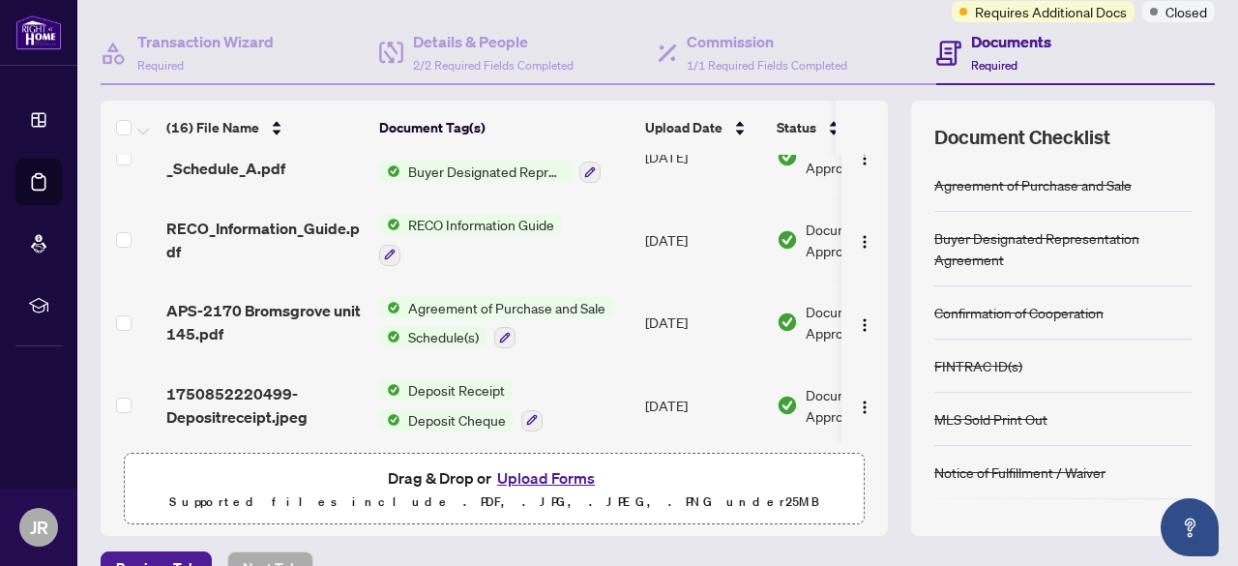
scroll to position [173, 0]
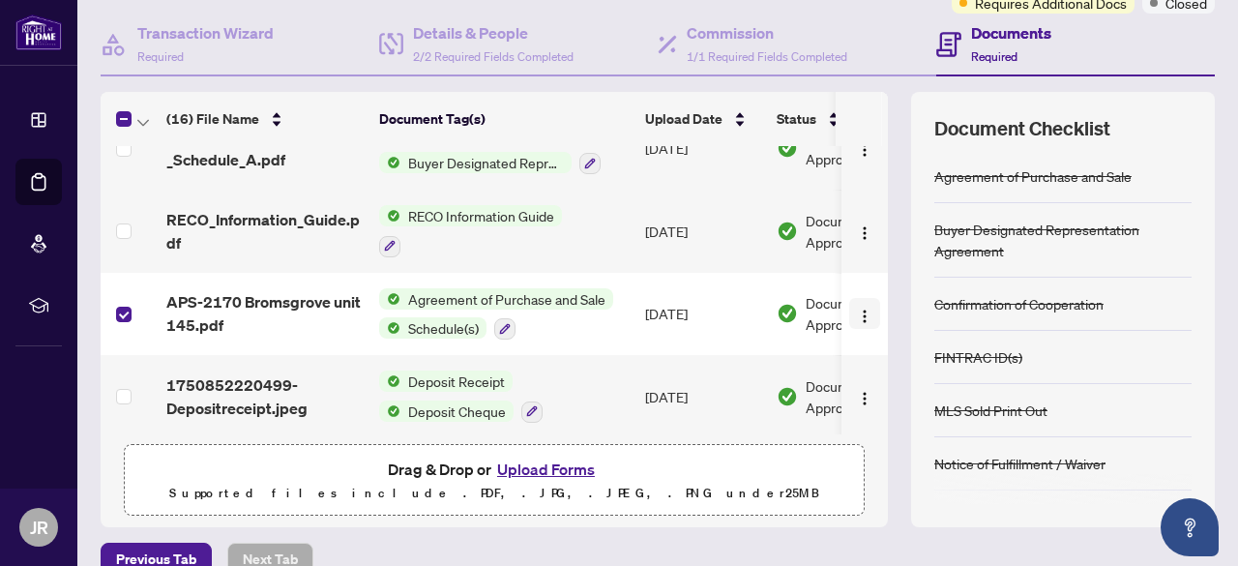
click at [857, 309] on img "button" at bounding box center [864, 316] width 15 height 15
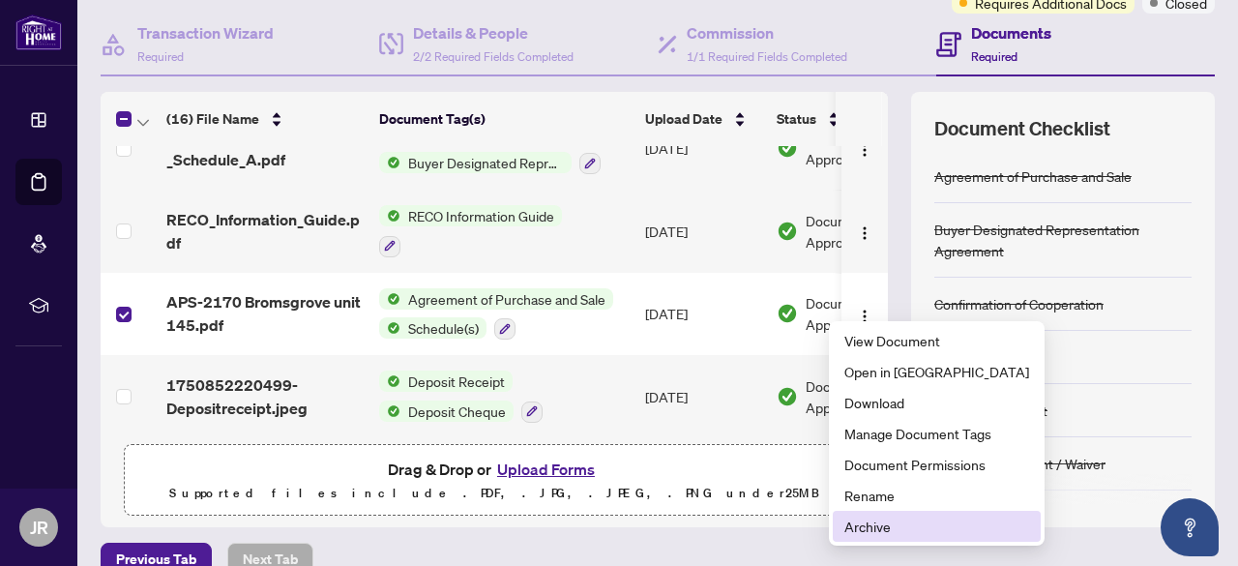
click at [884, 531] on span "Archive" at bounding box center [937, 526] width 185 height 21
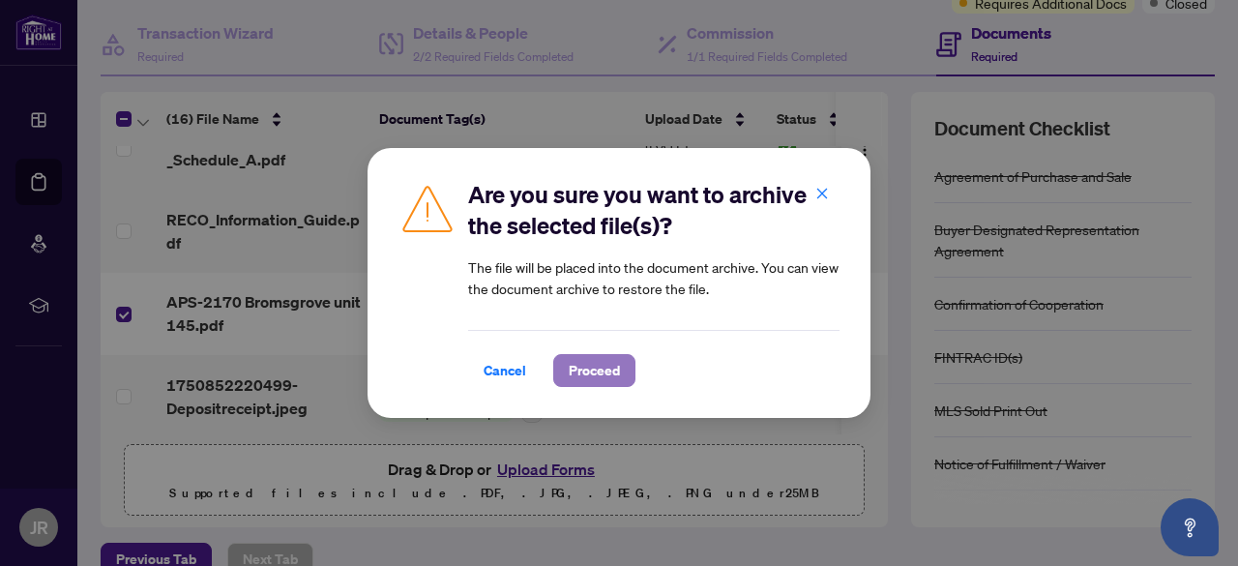
click at [587, 380] on span "Proceed" at bounding box center [594, 370] width 51 height 31
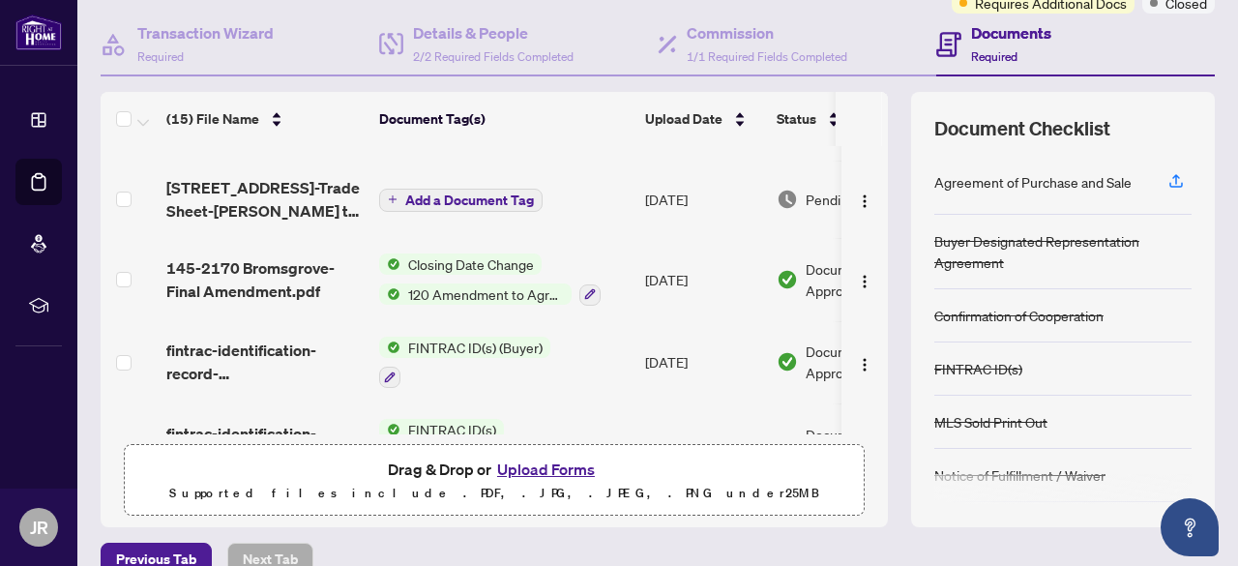
scroll to position [311, 0]
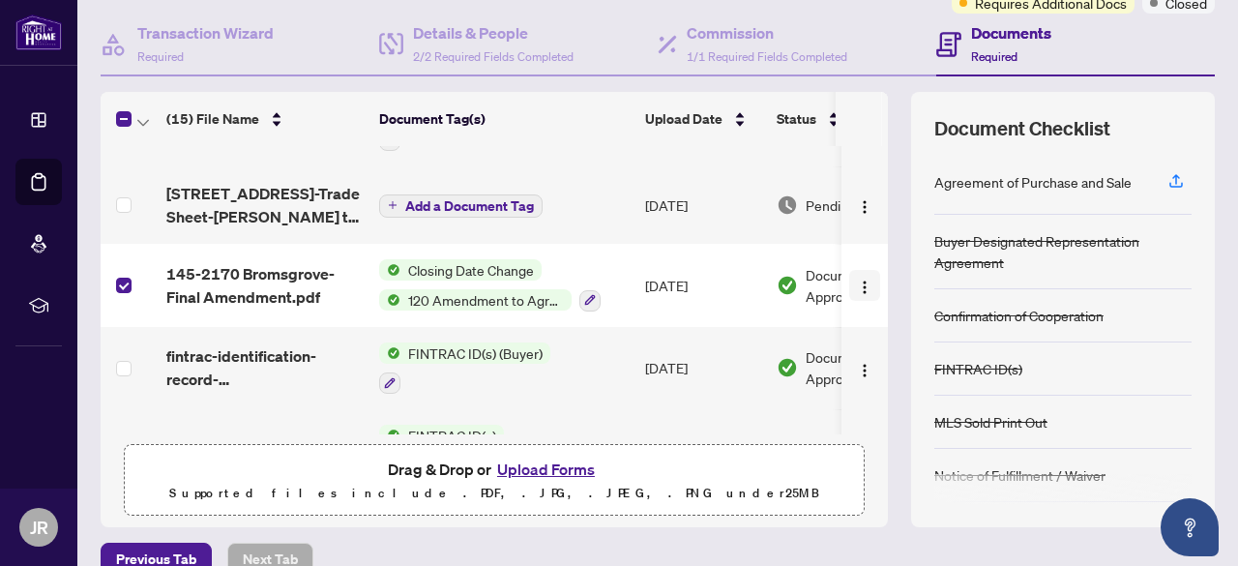
click at [857, 285] on img "button" at bounding box center [864, 287] width 15 height 15
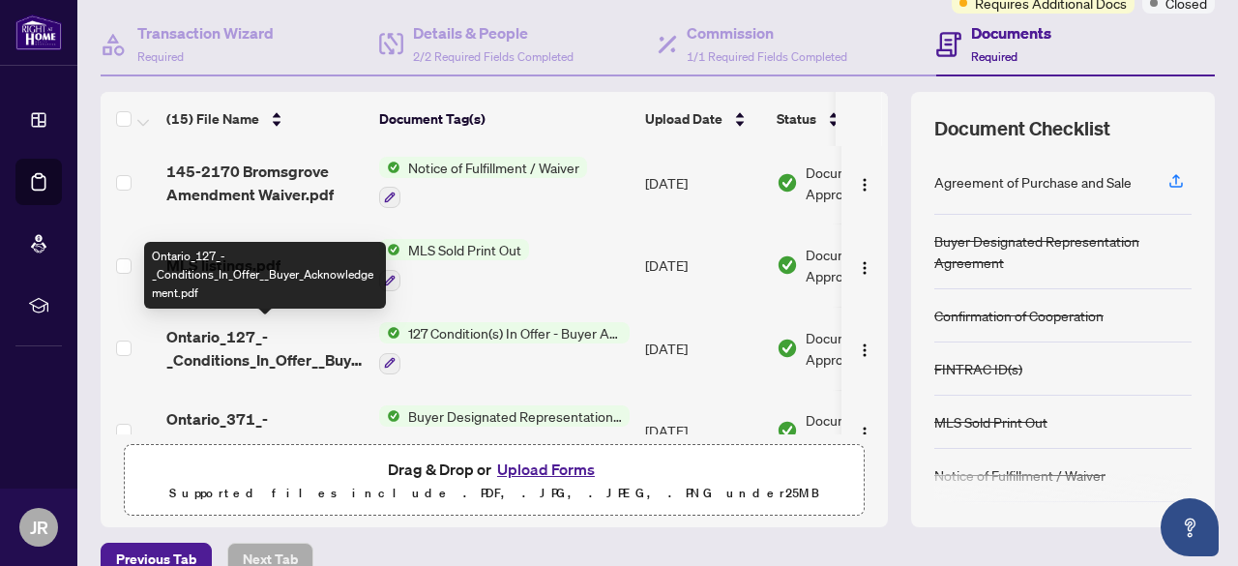
scroll to position [691, 0]
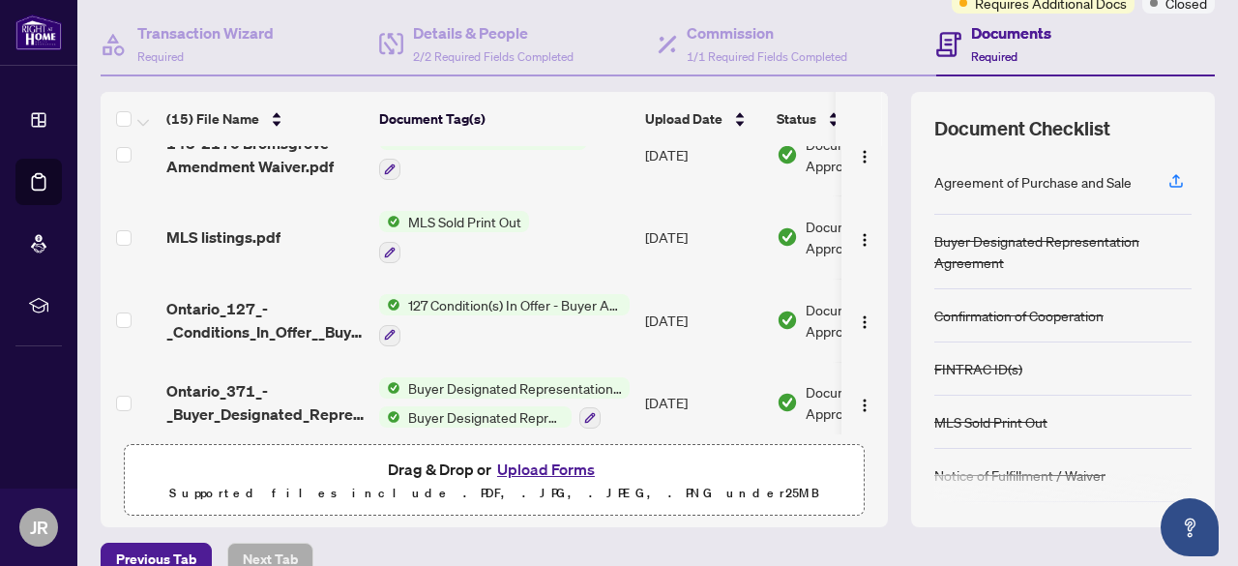
click at [522, 468] on button "Upload Forms" at bounding box center [545, 469] width 109 height 25
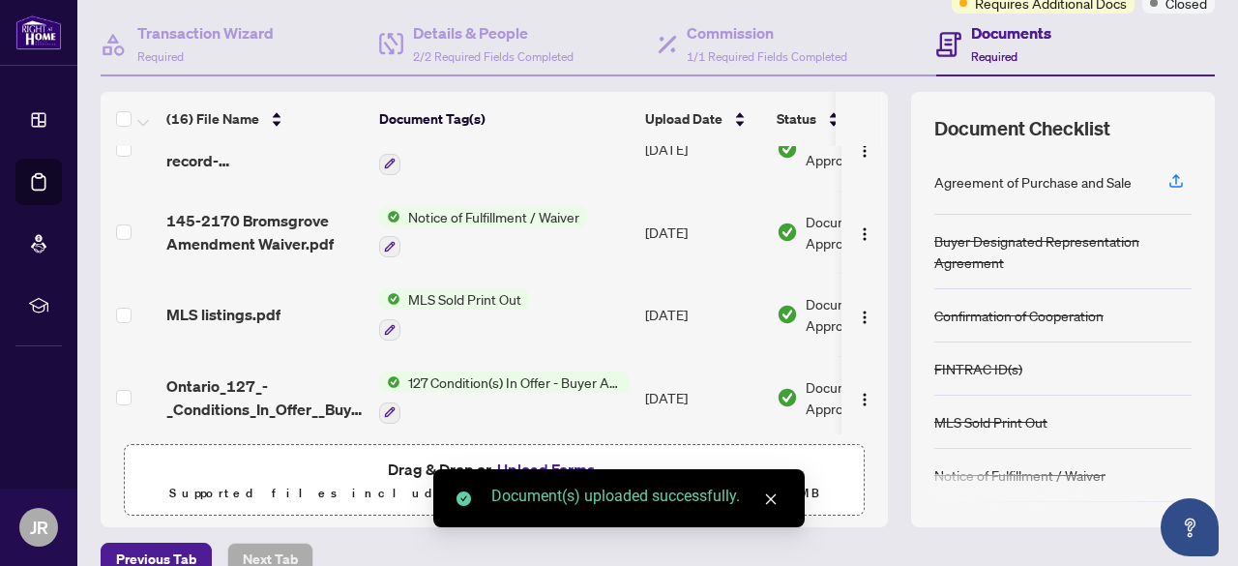
click at [410, 462] on span "Drag & Drop or Upload Forms" at bounding box center [494, 469] width 213 height 25
click at [772, 494] on icon "close" at bounding box center [771, 499] width 14 height 14
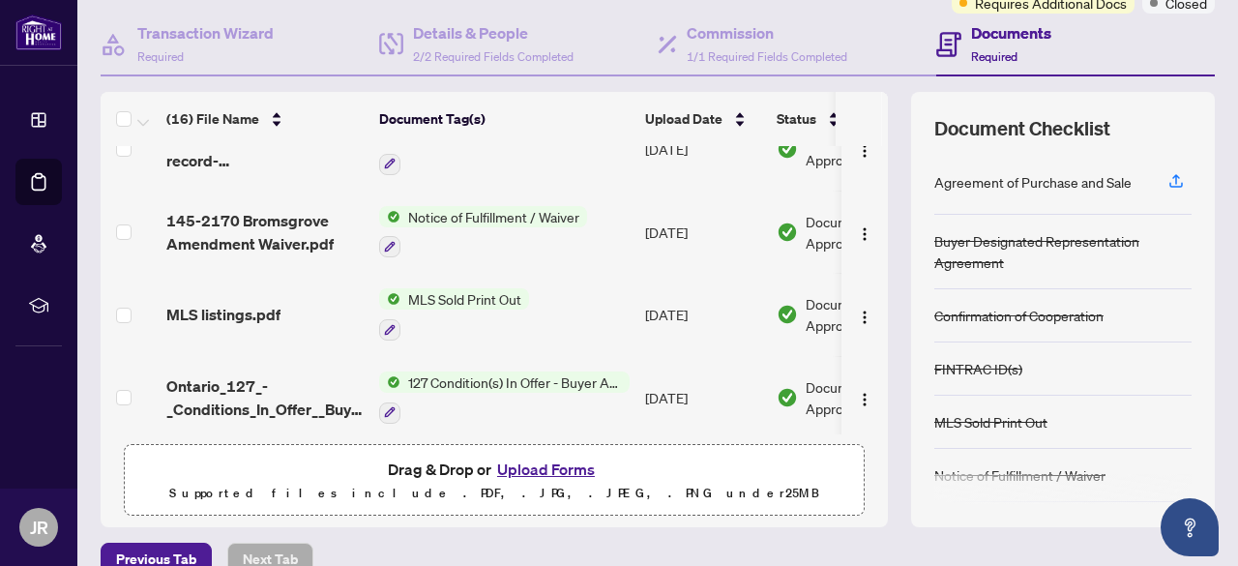
click at [525, 458] on button "Upload Forms" at bounding box center [545, 469] width 109 height 25
